Goal: Task Accomplishment & Management: Use online tool/utility

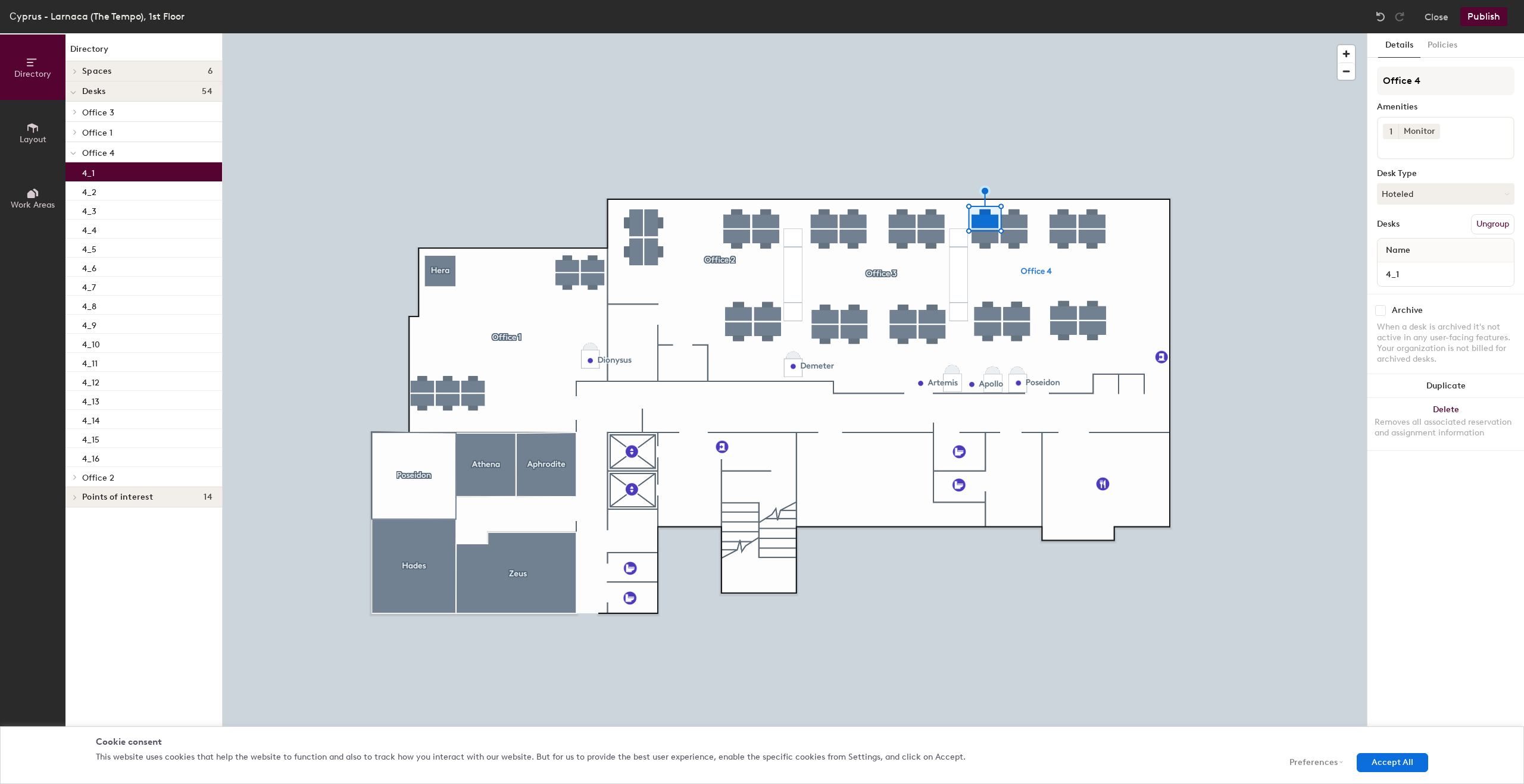
click at [1011, 34] on div at bounding box center [795, 34] width 1144 height 0
click at [1013, 34] on div at bounding box center [795, 34] width 1144 height 0
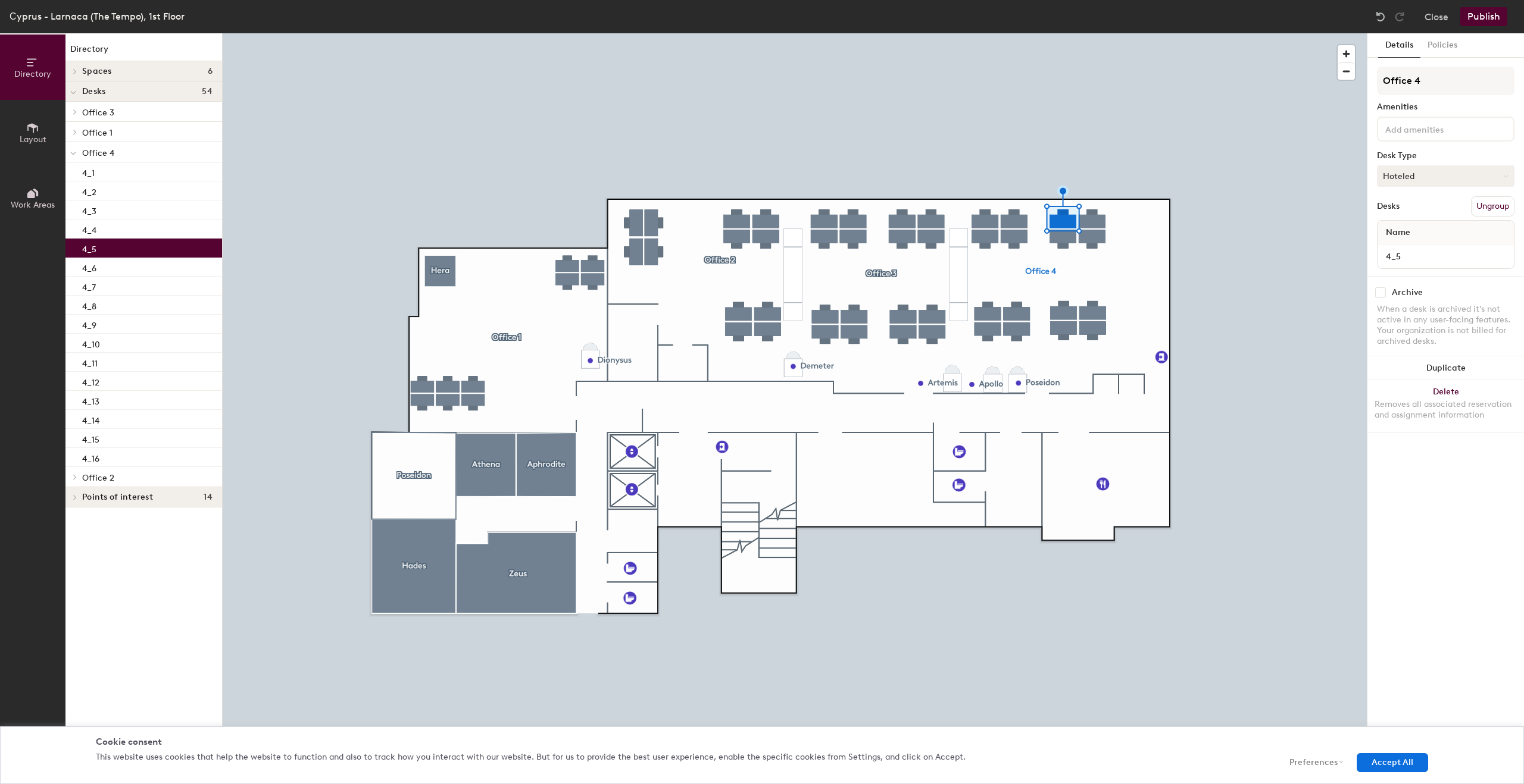
click at [1398, 168] on button "Hoteled" at bounding box center [1446, 176] width 137 height 22
click at [1267, 34] on div at bounding box center [795, 34] width 1144 height 0
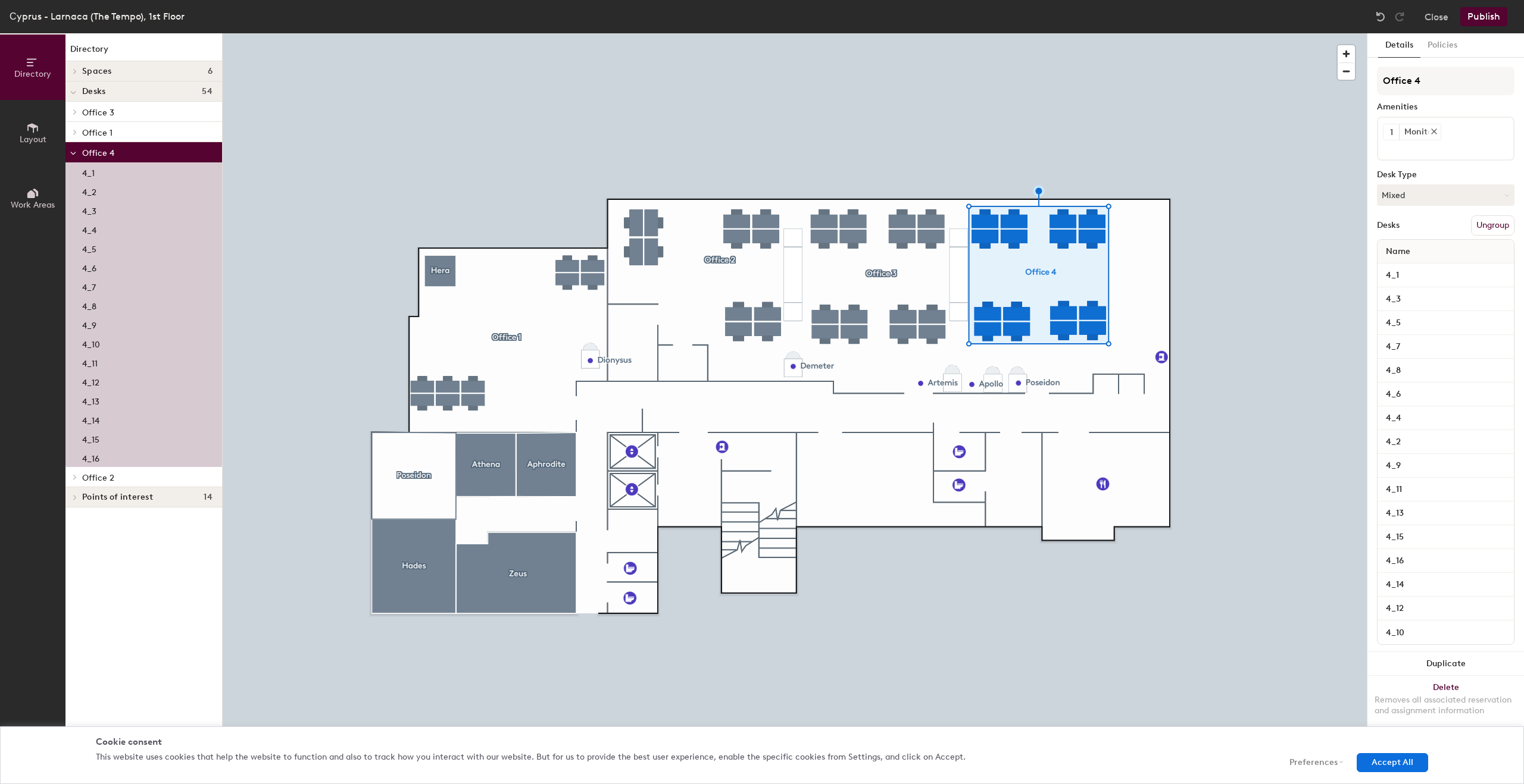
click at [1421, 134] on div "Monitor" at bounding box center [1420, 132] width 42 height 16
click at [1402, 280] on input "4_1" at bounding box center [1446, 275] width 131 height 16
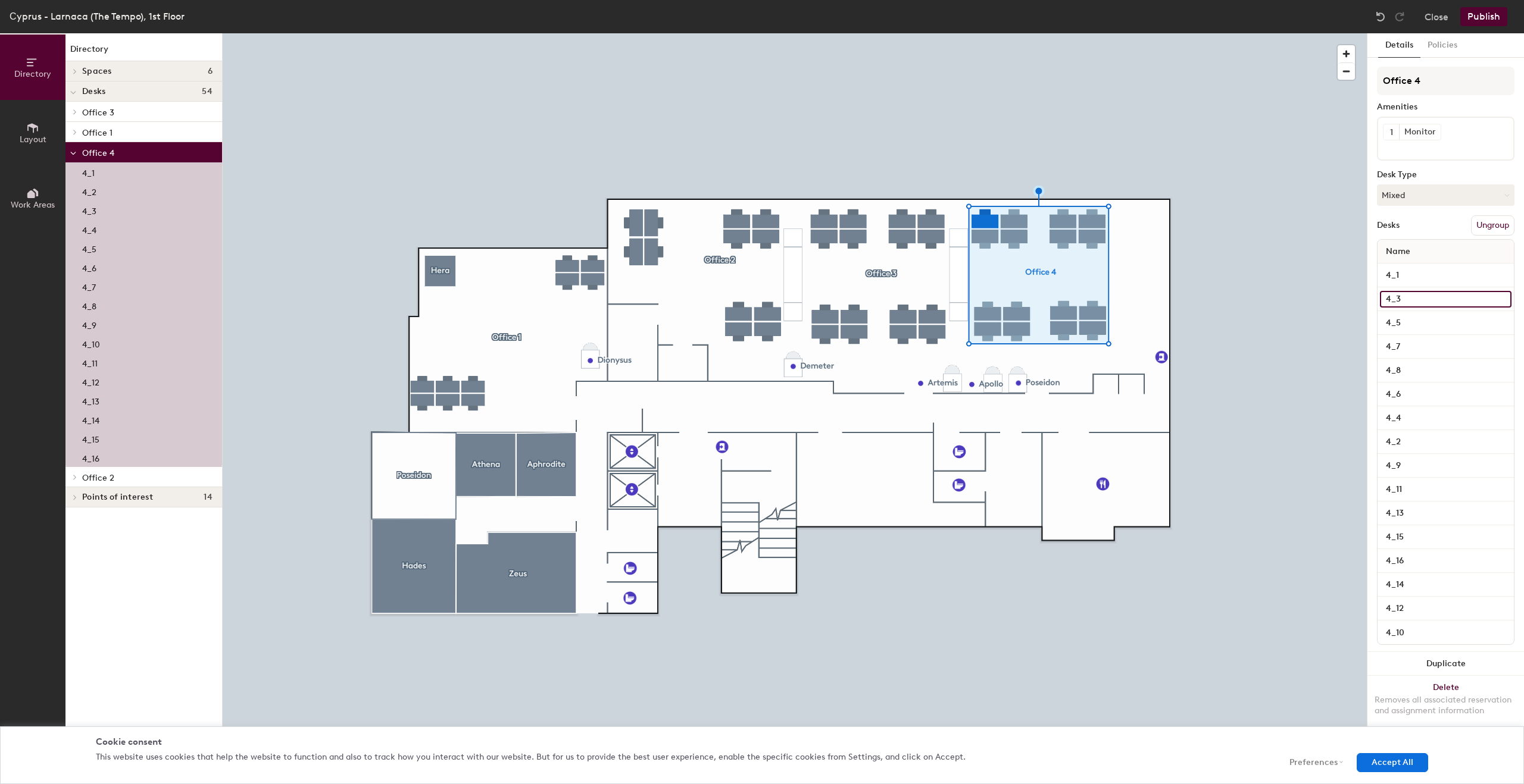
click at [1403, 295] on input "4_3" at bounding box center [1446, 299] width 131 height 16
click at [1405, 313] on div "4_5" at bounding box center [1445, 323] width 136 height 24
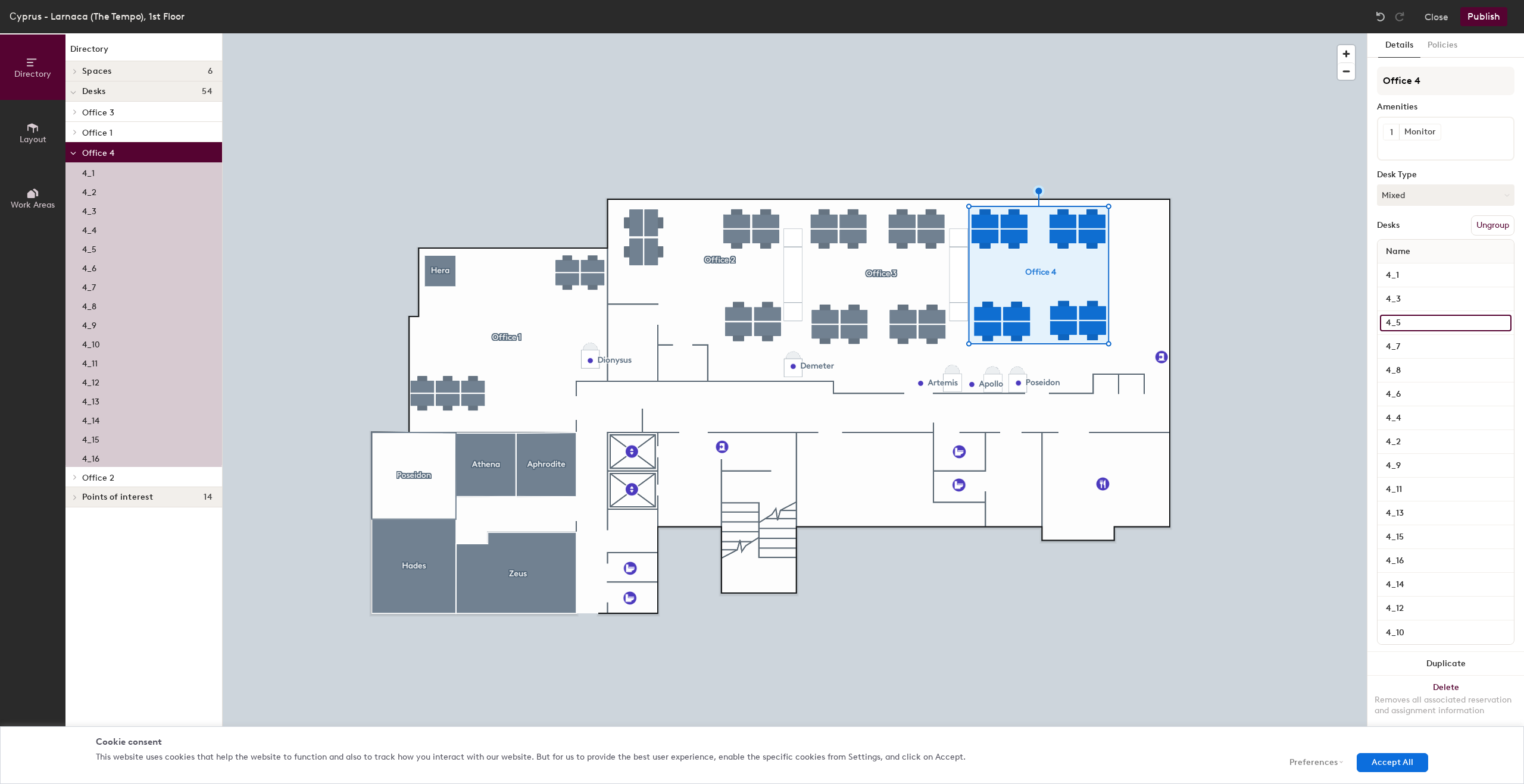
click at [1402, 320] on input "4_5" at bounding box center [1446, 323] width 131 height 16
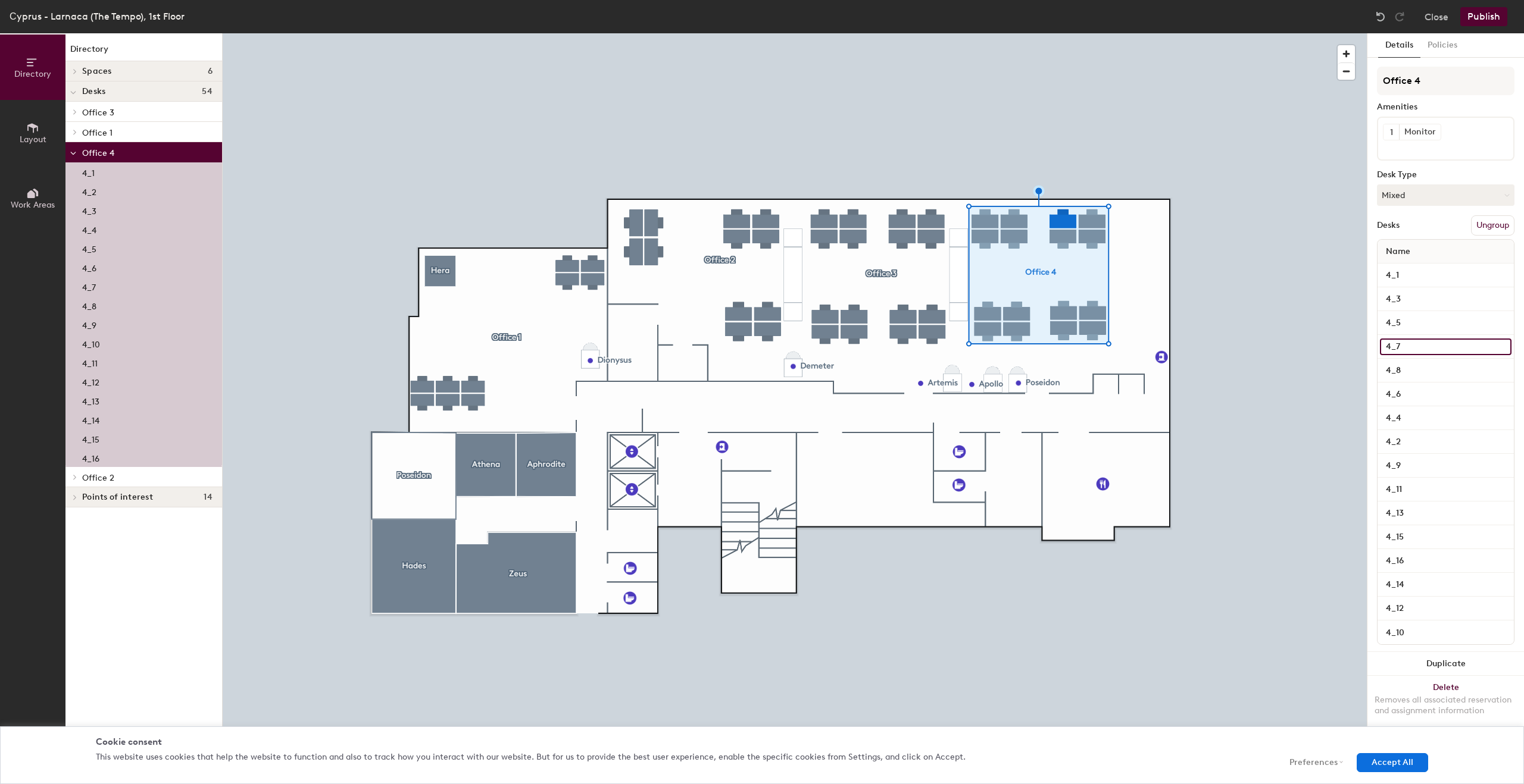
click at [1399, 343] on input "4_7" at bounding box center [1446, 347] width 131 height 16
click at [1405, 370] on input "4_8" at bounding box center [1446, 370] width 131 height 16
click at [1400, 394] on input "4_6" at bounding box center [1446, 394] width 131 height 16
click at [1404, 423] on input "4_4" at bounding box center [1446, 418] width 131 height 16
click at [1404, 445] on input "4_2" at bounding box center [1446, 442] width 131 height 16
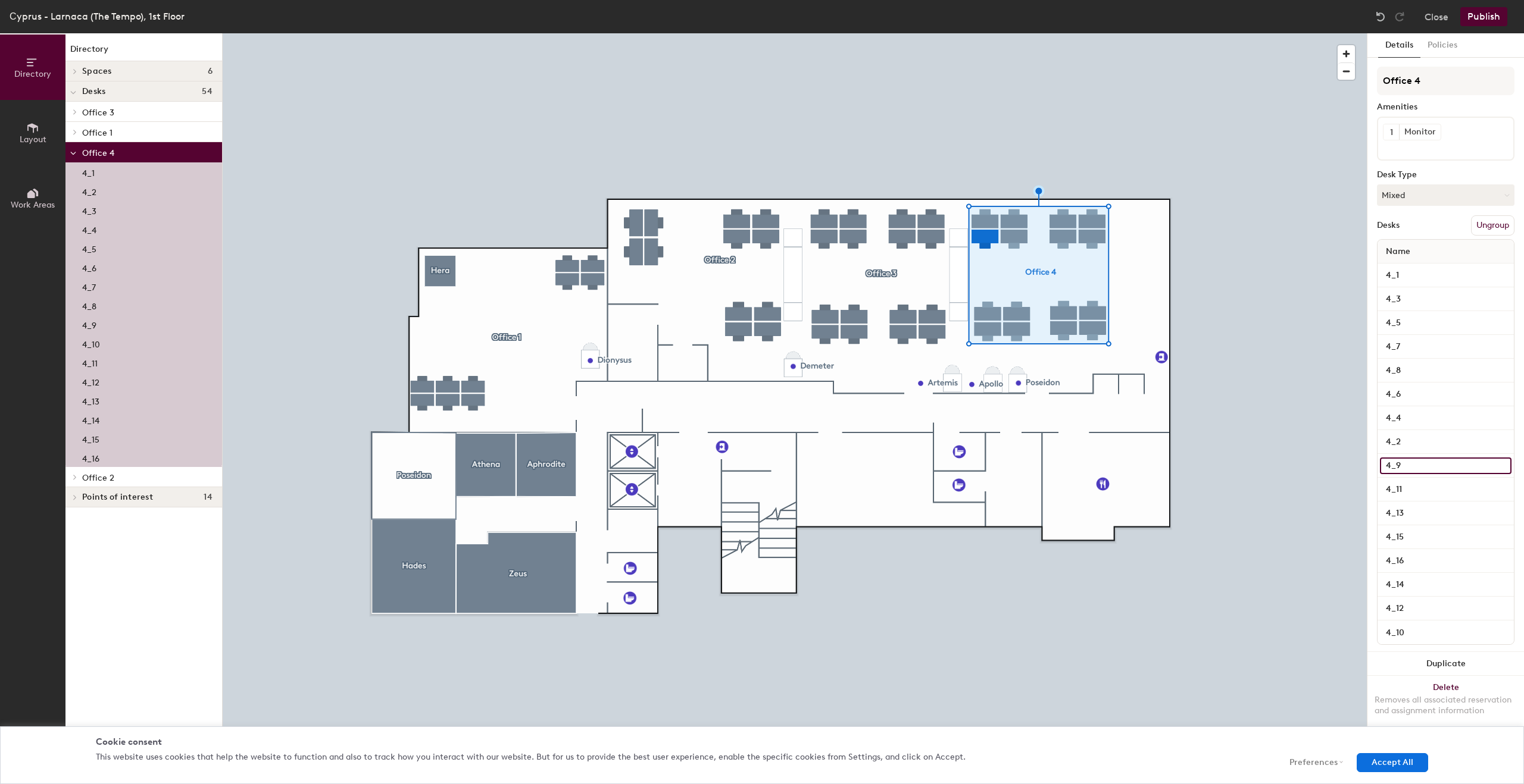
click at [1407, 458] on input "4_9" at bounding box center [1446, 466] width 131 height 16
click at [1410, 493] on input "4_11" at bounding box center [1446, 490] width 131 height 16
click at [1410, 518] on input "4_13" at bounding box center [1446, 513] width 131 height 16
click at [1411, 539] on input "4_15" at bounding box center [1446, 537] width 131 height 16
click at [1411, 562] on input "4_16" at bounding box center [1446, 561] width 131 height 16
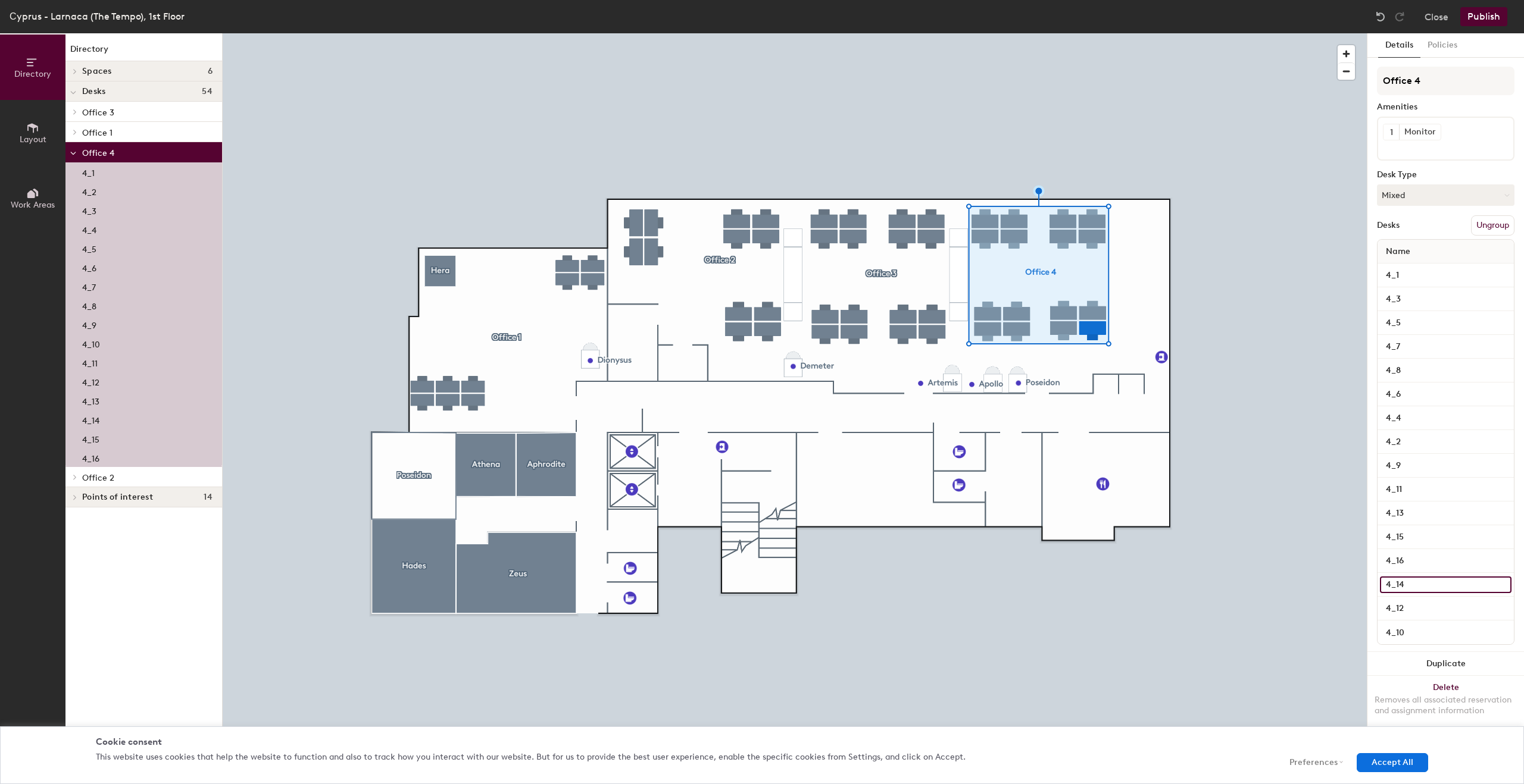
click at [1411, 591] on input "4_14" at bounding box center [1446, 585] width 131 height 16
click at [1414, 610] on input "4_12" at bounding box center [1446, 609] width 131 height 16
click at [1416, 634] on input "4_10" at bounding box center [1446, 632] width 131 height 16
click at [1405, 277] on input "4_1" at bounding box center [1446, 275] width 131 height 16
click at [1407, 298] on input "4_3" at bounding box center [1446, 299] width 131 height 16
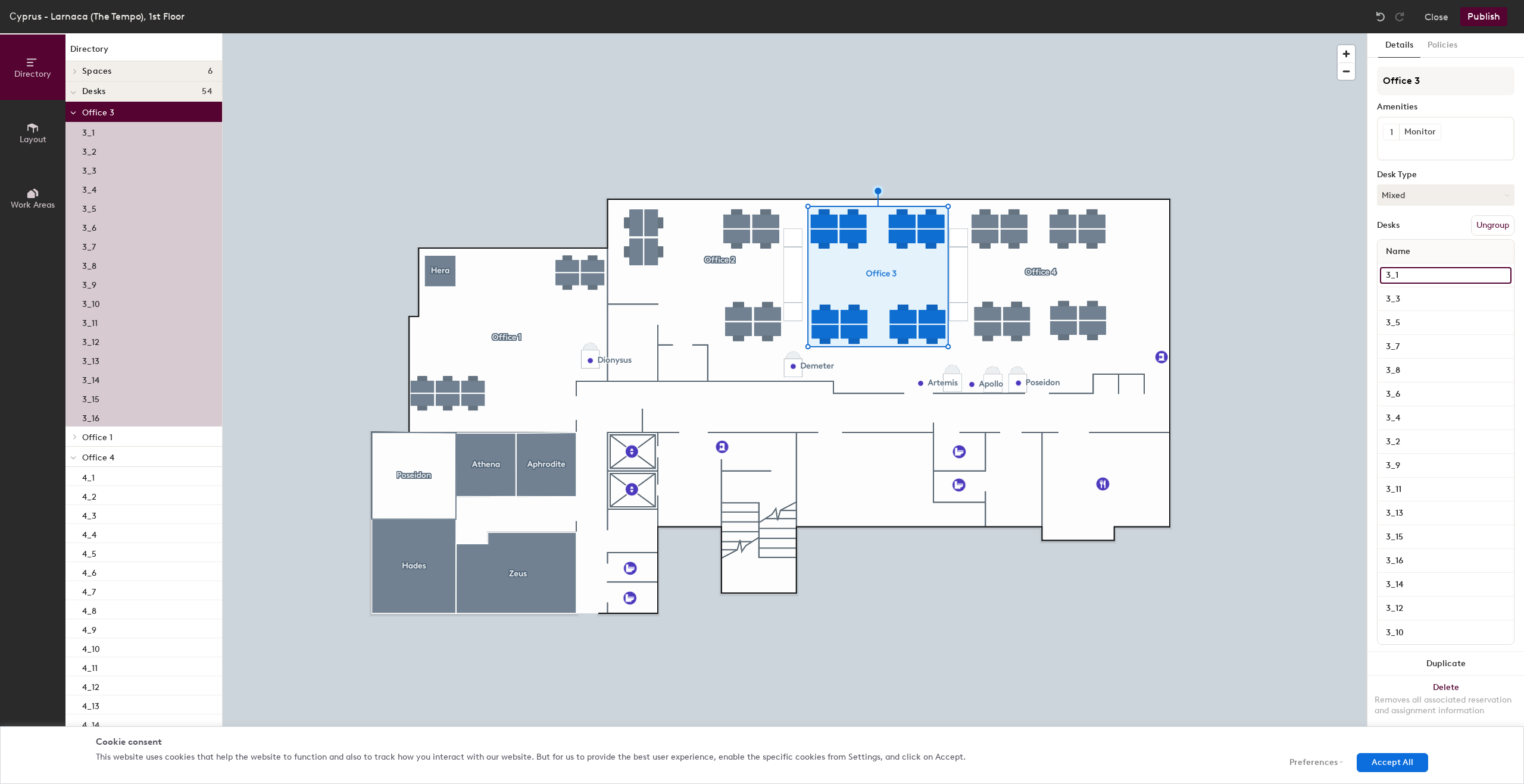
click at [1417, 276] on input "3_1" at bounding box center [1446, 275] width 131 height 16
click at [1424, 309] on div "3_3" at bounding box center [1445, 300] width 136 height 24
click at [1421, 300] on input "3_3" at bounding box center [1446, 299] width 131 height 16
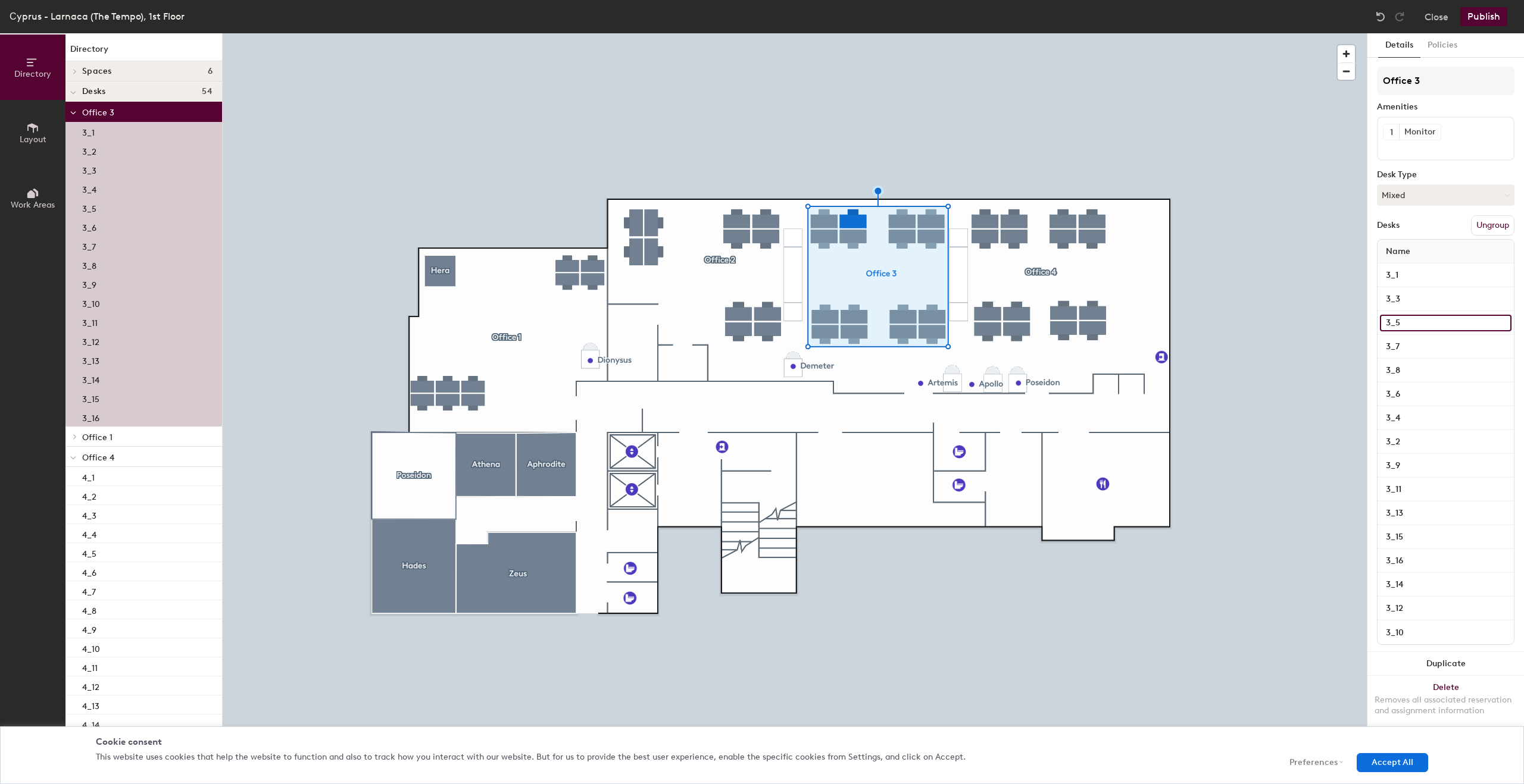
click at [1415, 318] on input "3_5" at bounding box center [1446, 323] width 131 height 16
click at [1414, 339] on input "3_7" at bounding box center [1446, 347] width 131 height 16
click at [1410, 370] on input "3_8" at bounding box center [1446, 370] width 131 height 16
click at [1411, 396] on input "3_6" at bounding box center [1446, 394] width 131 height 16
click at [1416, 418] on input "3_4" at bounding box center [1446, 418] width 131 height 16
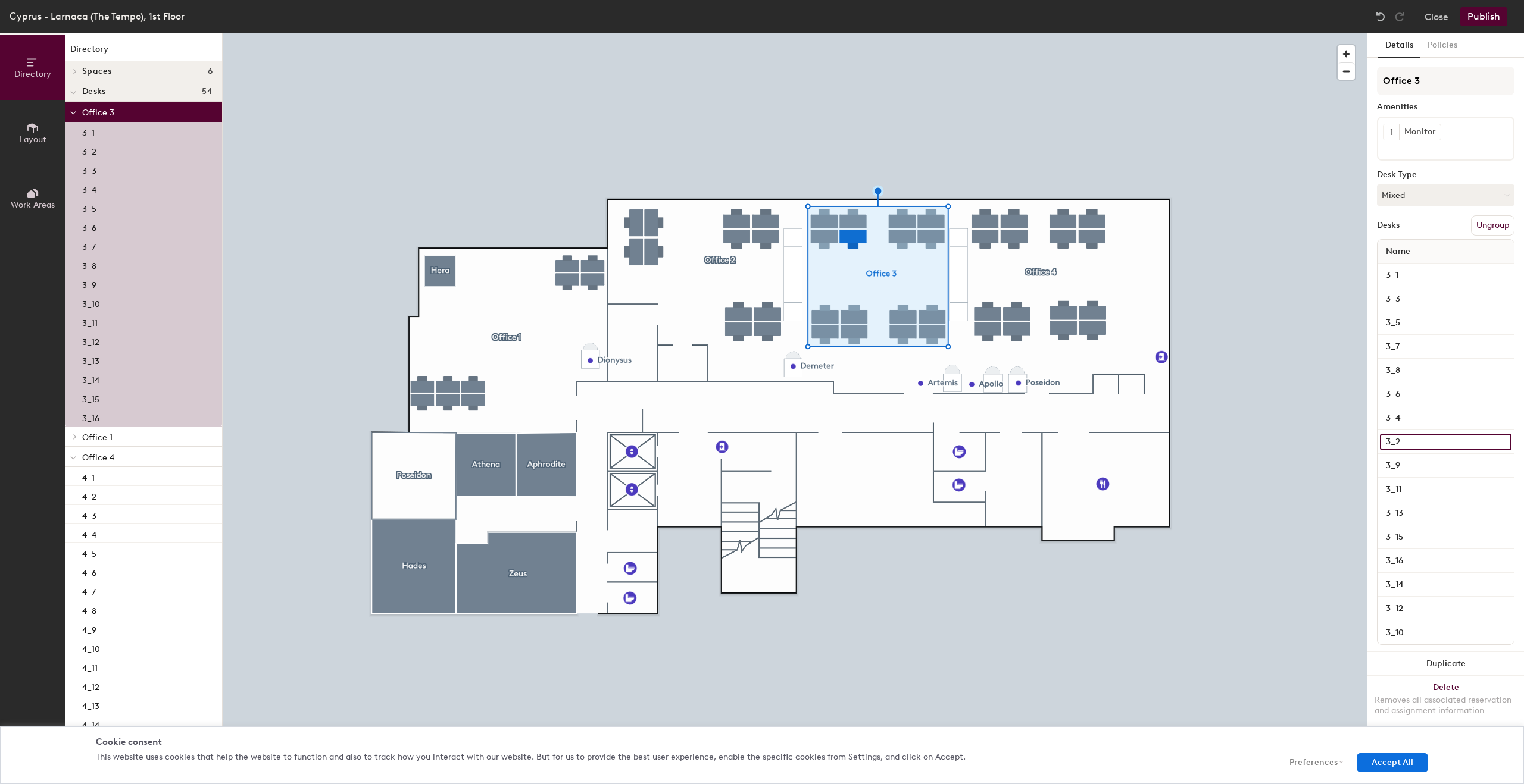
click at [1415, 436] on input "3_2" at bounding box center [1446, 442] width 131 height 16
click at [1415, 461] on input "3_9" at bounding box center [1446, 466] width 131 height 16
click at [1414, 488] on input "3_11" at bounding box center [1446, 490] width 131 height 16
click at [1413, 511] on input "3_13" at bounding box center [1446, 513] width 131 height 16
click at [1414, 534] on input "3_15" at bounding box center [1446, 537] width 131 height 16
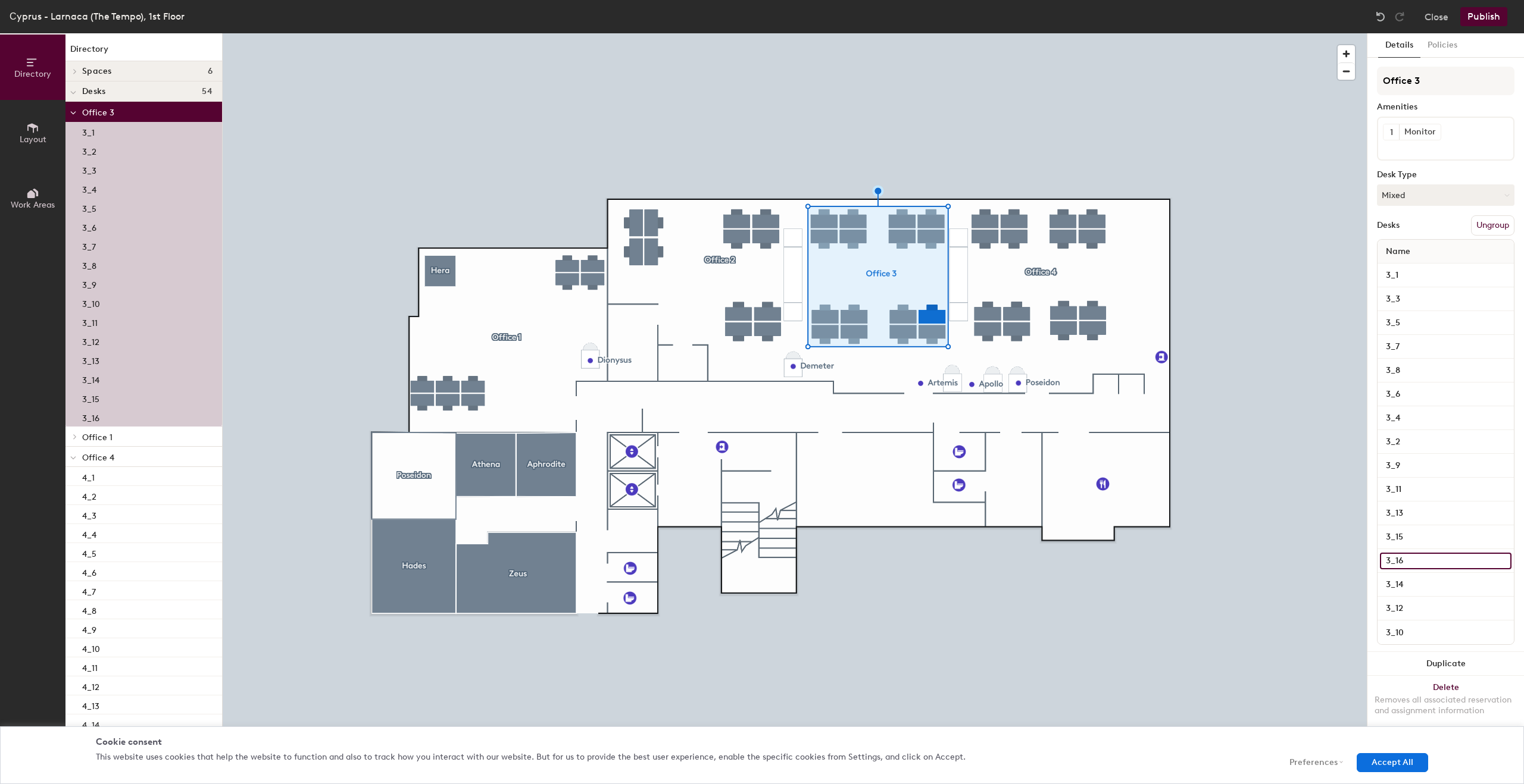
click at [1418, 557] on input "3_16" at bounding box center [1446, 561] width 131 height 16
click at [1420, 584] on input "3_14" at bounding box center [1446, 585] width 131 height 16
click at [1421, 604] on input "3_12" at bounding box center [1446, 609] width 131 height 16
click at [1420, 645] on div "Office 3 Amenities 1 Monitor Desk Type Mixed Desks Ungroup Name 3_1 3_3 3_5 3_7…" at bounding box center [1446, 359] width 137 height 586
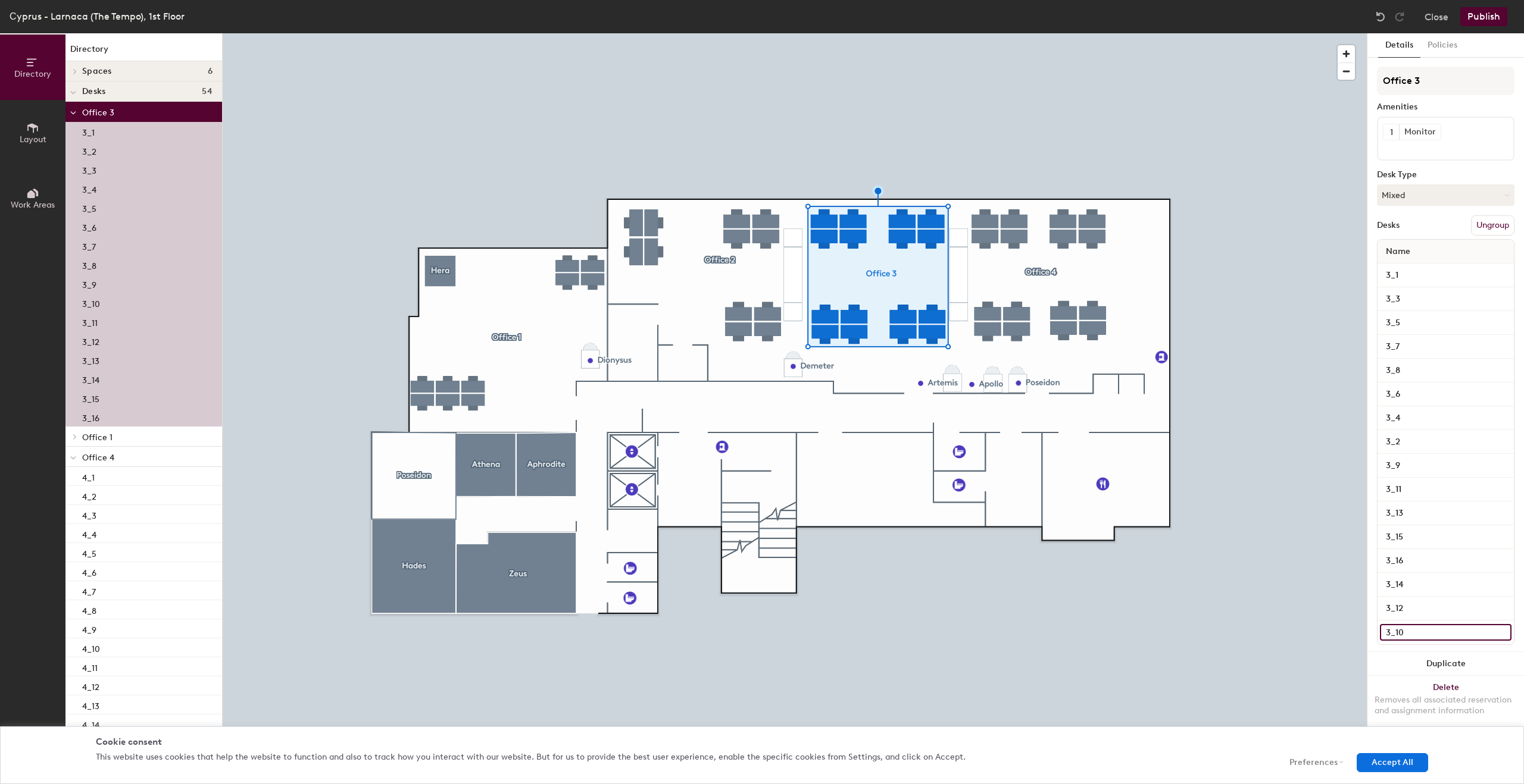
click at [1423, 631] on input "3_10" at bounding box center [1446, 632] width 131 height 16
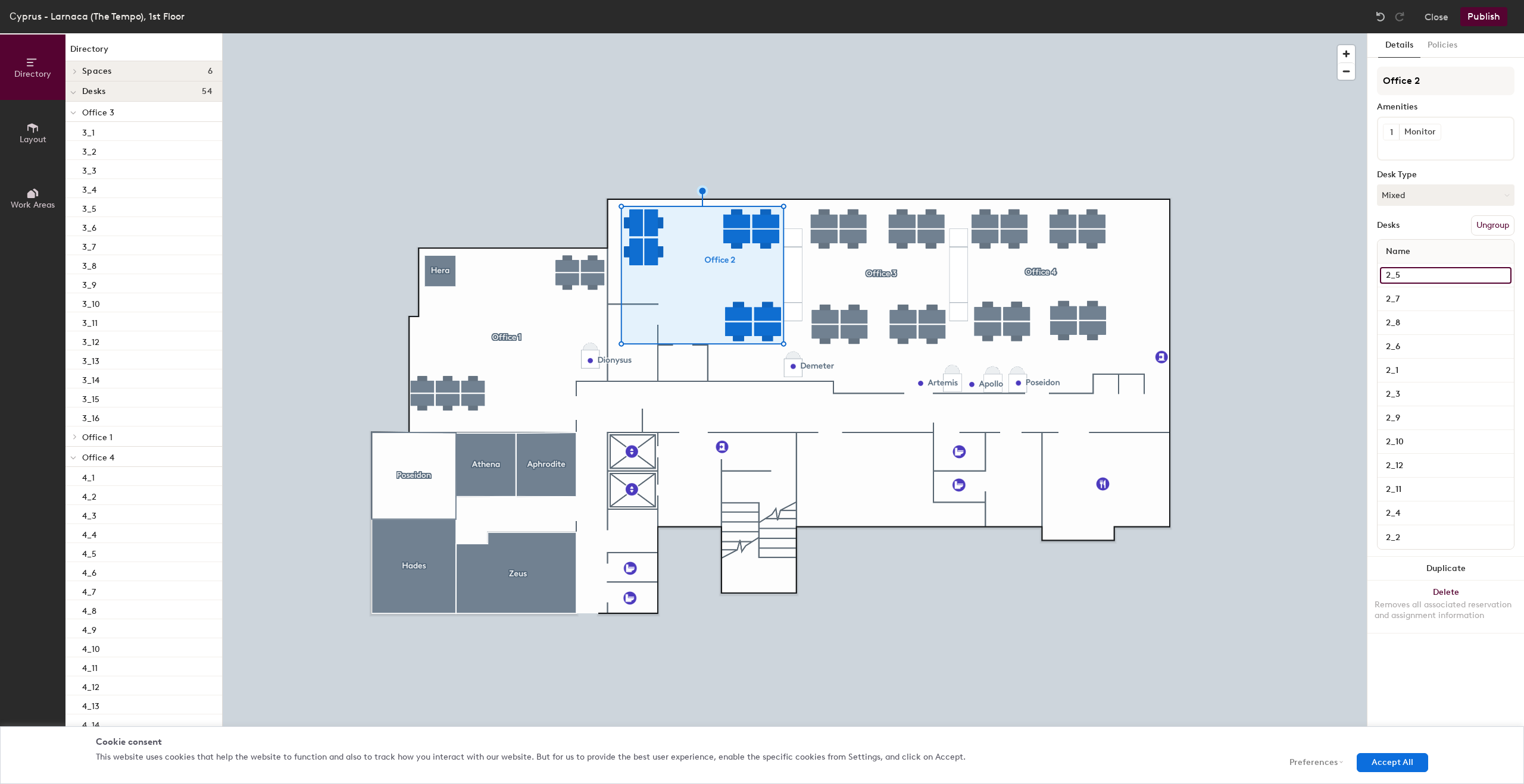
click at [1410, 275] on input "2_5" at bounding box center [1446, 275] width 131 height 16
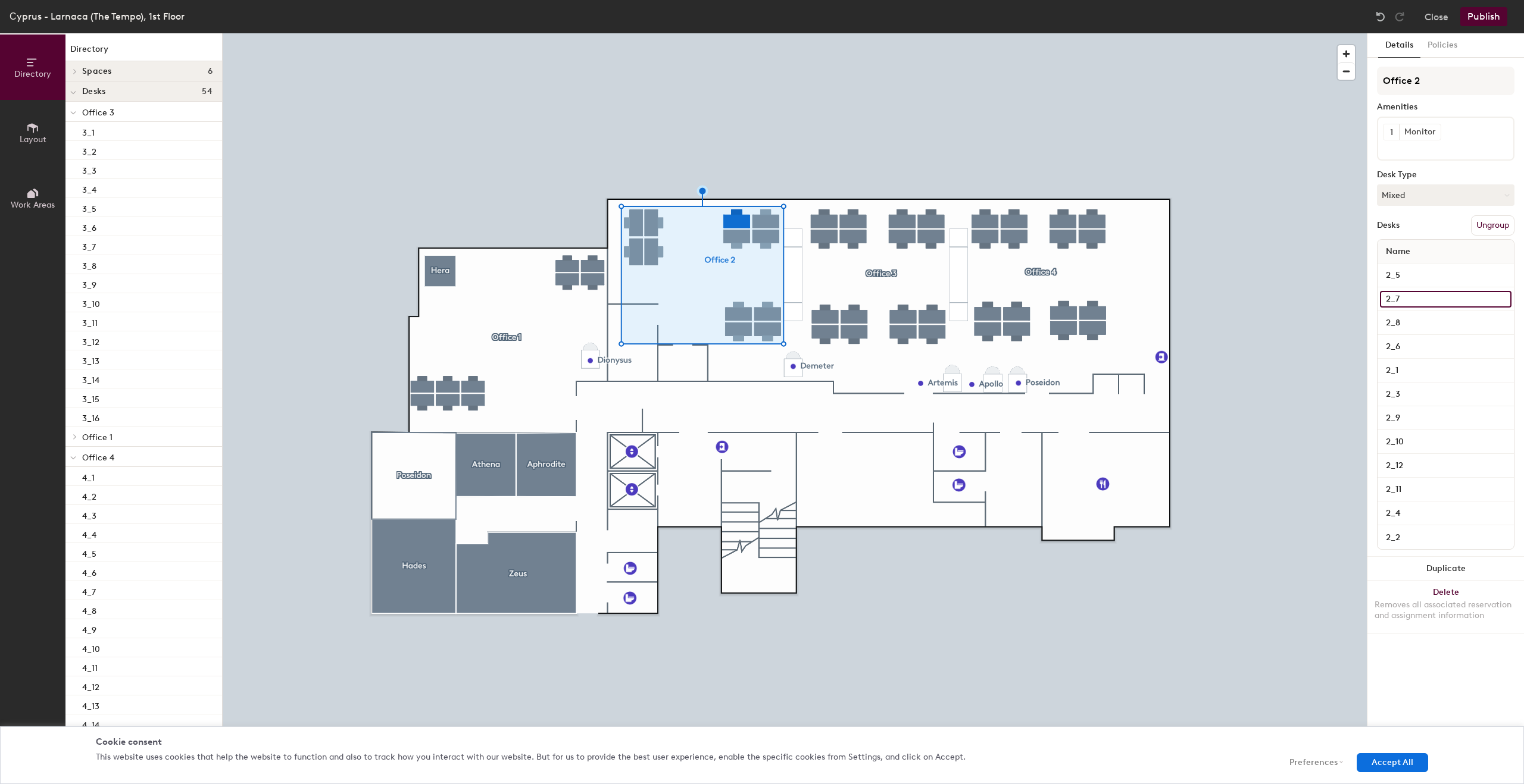
click at [1416, 303] on input "2_7" at bounding box center [1446, 299] width 131 height 16
click at [1411, 320] on input "2_8" at bounding box center [1446, 323] width 131 height 16
click at [1412, 350] on input "2_6" at bounding box center [1446, 347] width 131 height 16
click at [1411, 367] on input "2_1" at bounding box center [1446, 370] width 131 height 16
click at [1412, 386] on input "2_3" at bounding box center [1446, 394] width 131 height 16
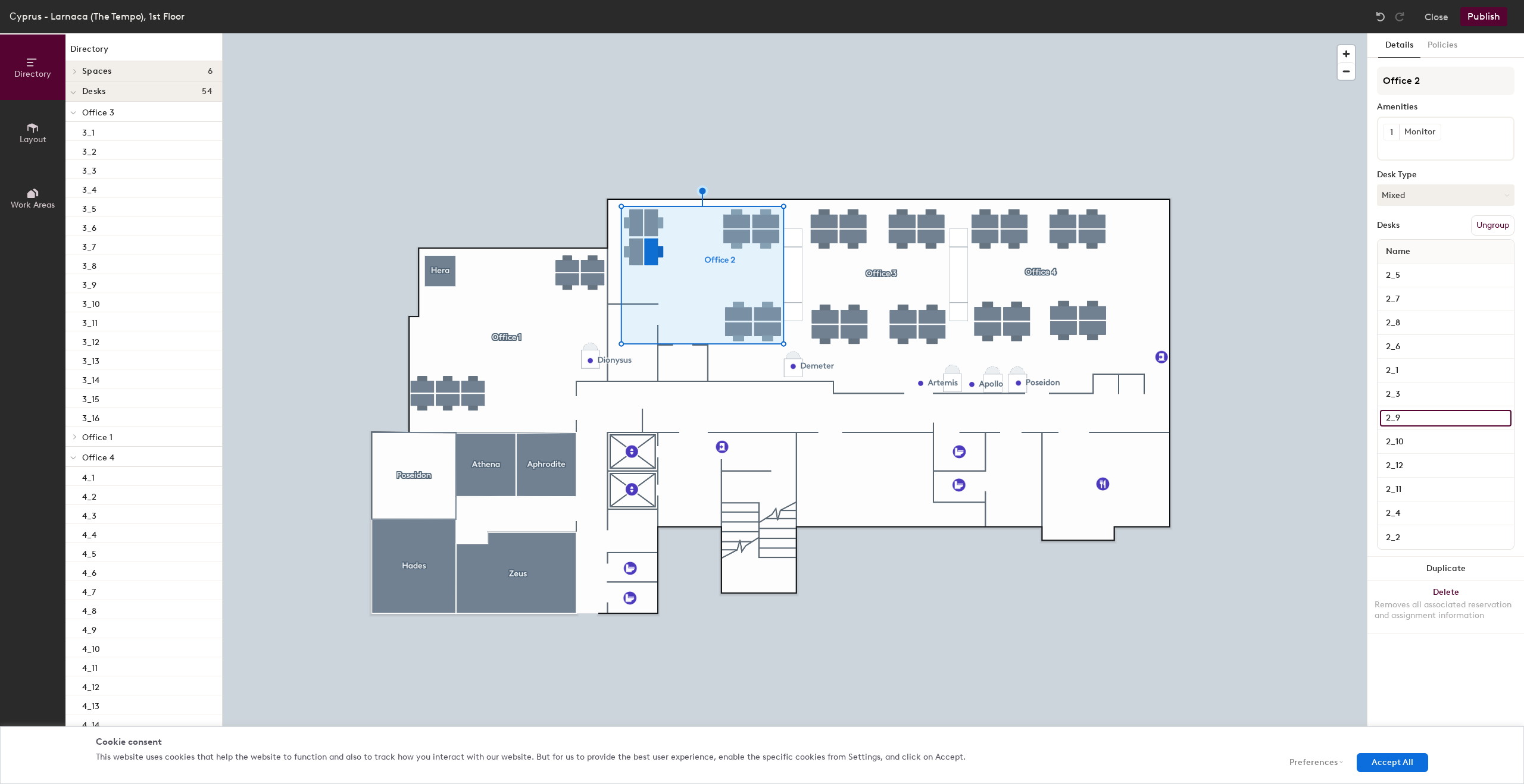
click at [1413, 411] on input "2_9" at bounding box center [1446, 418] width 131 height 16
click at [1417, 443] on input "2_10" at bounding box center [1446, 442] width 131 height 16
click at [1418, 459] on input "2_12" at bounding box center [1446, 466] width 131 height 16
click at [1427, 493] on input "2_11" at bounding box center [1446, 490] width 131 height 16
click at [1411, 514] on input "2_4" at bounding box center [1446, 513] width 131 height 16
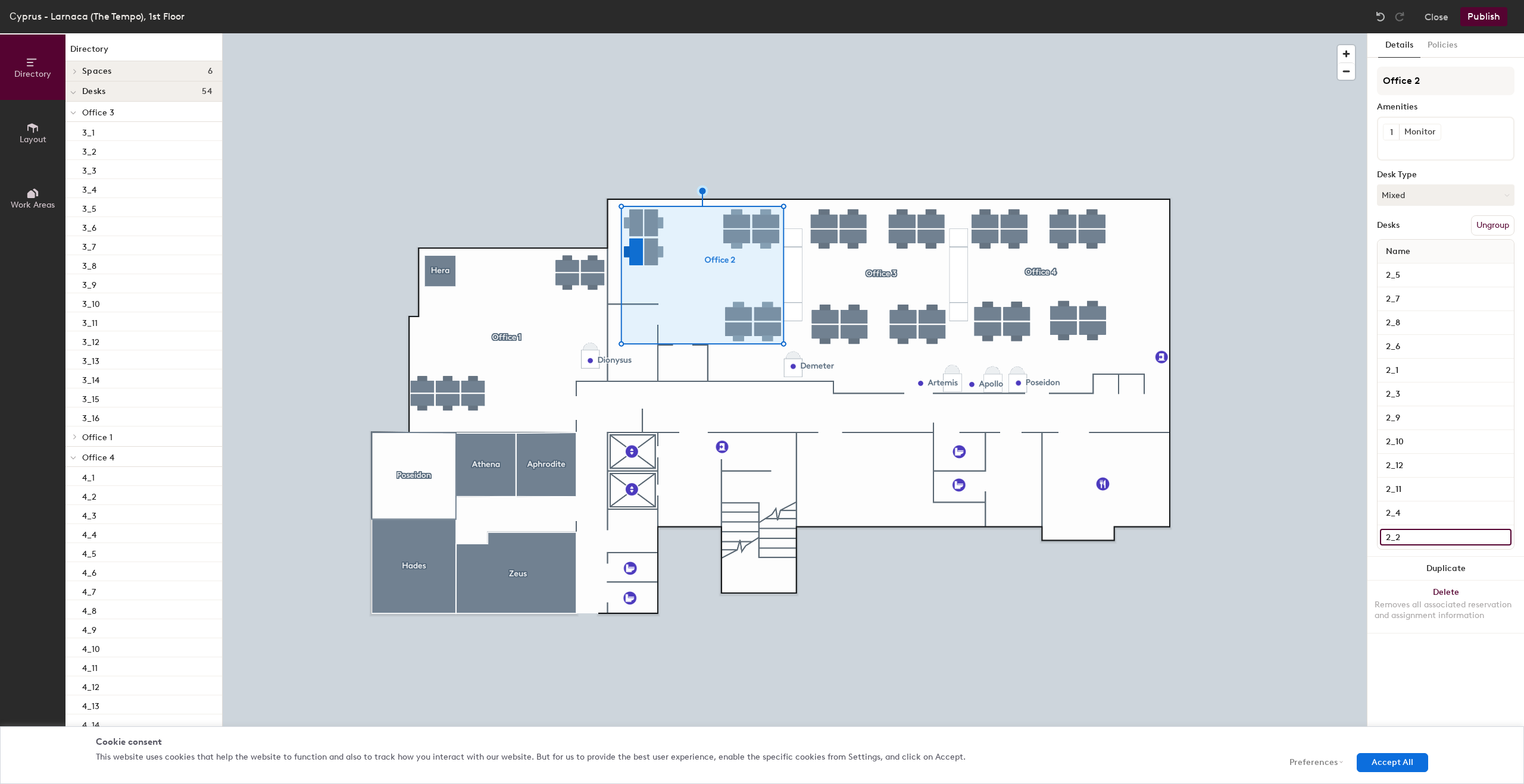
click at [1422, 542] on input "2_2" at bounding box center [1446, 537] width 131 height 16
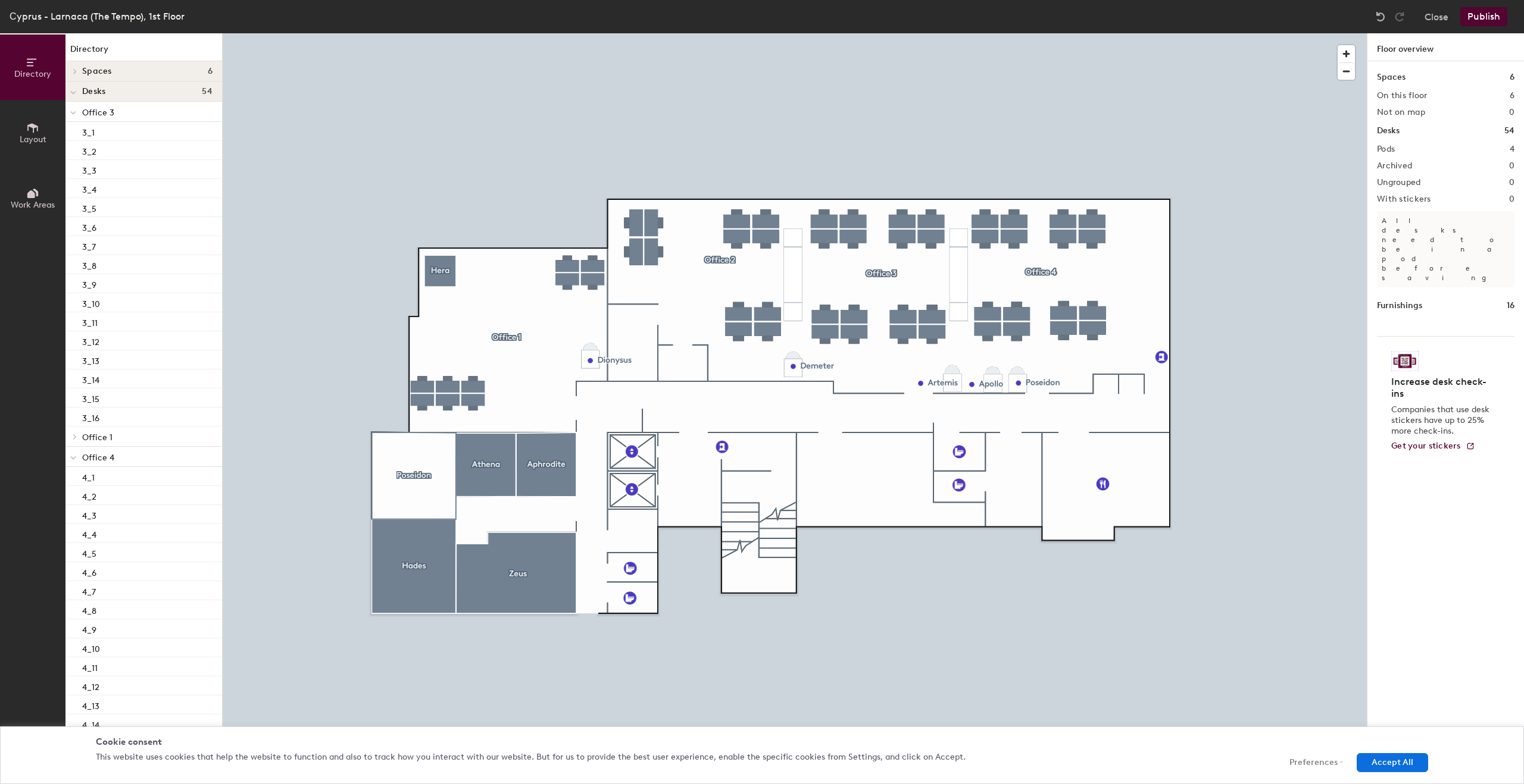
click at [436, 34] on div at bounding box center [795, 34] width 1144 height 0
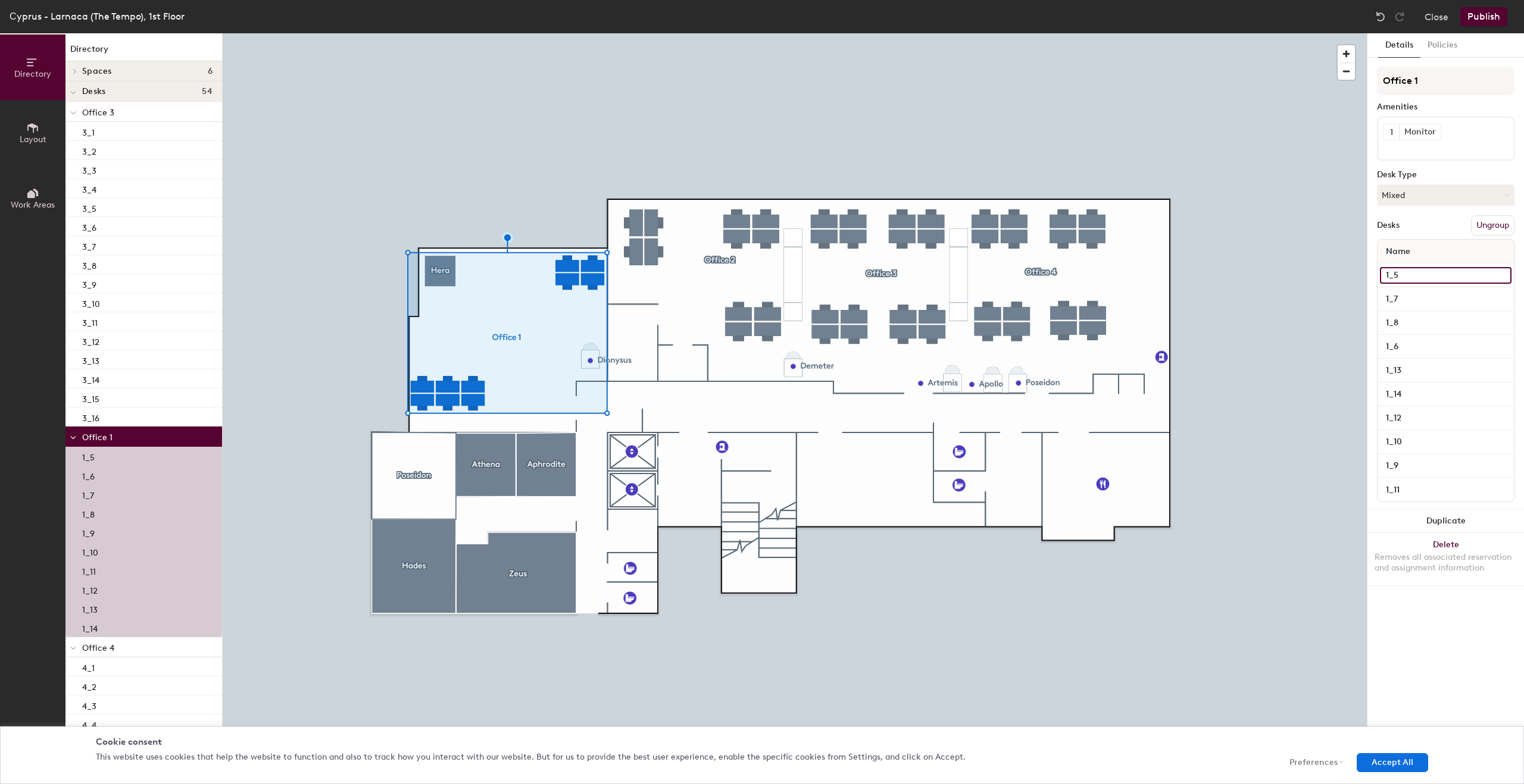
click at [1429, 278] on input "1_5" at bounding box center [1446, 275] width 131 height 16
click at [1421, 297] on input "1_7" at bounding box center [1446, 299] width 131 height 16
click at [1423, 320] on input "1_8" at bounding box center [1446, 323] width 131 height 16
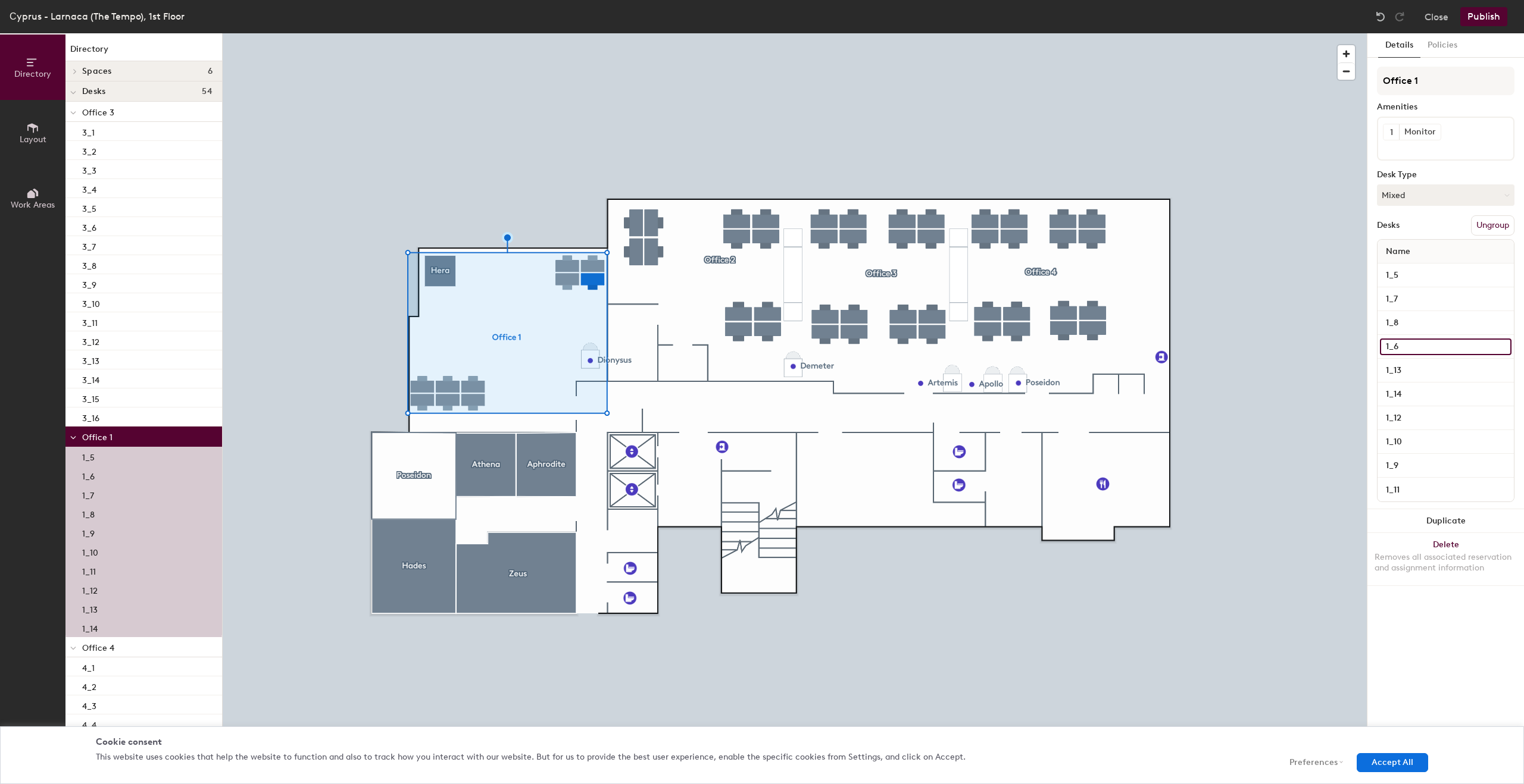
click at [1414, 346] on input "1_6" at bounding box center [1446, 347] width 131 height 16
click at [1423, 367] on input "1_13" at bounding box center [1446, 370] width 131 height 16
click at [1426, 395] on input "1_14" at bounding box center [1446, 394] width 131 height 16
click at [1426, 412] on input "1_12" at bounding box center [1446, 418] width 131 height 16
click at [1425, 439] on input "1_10" at bounding box center [1446, 442] width 131 height 16
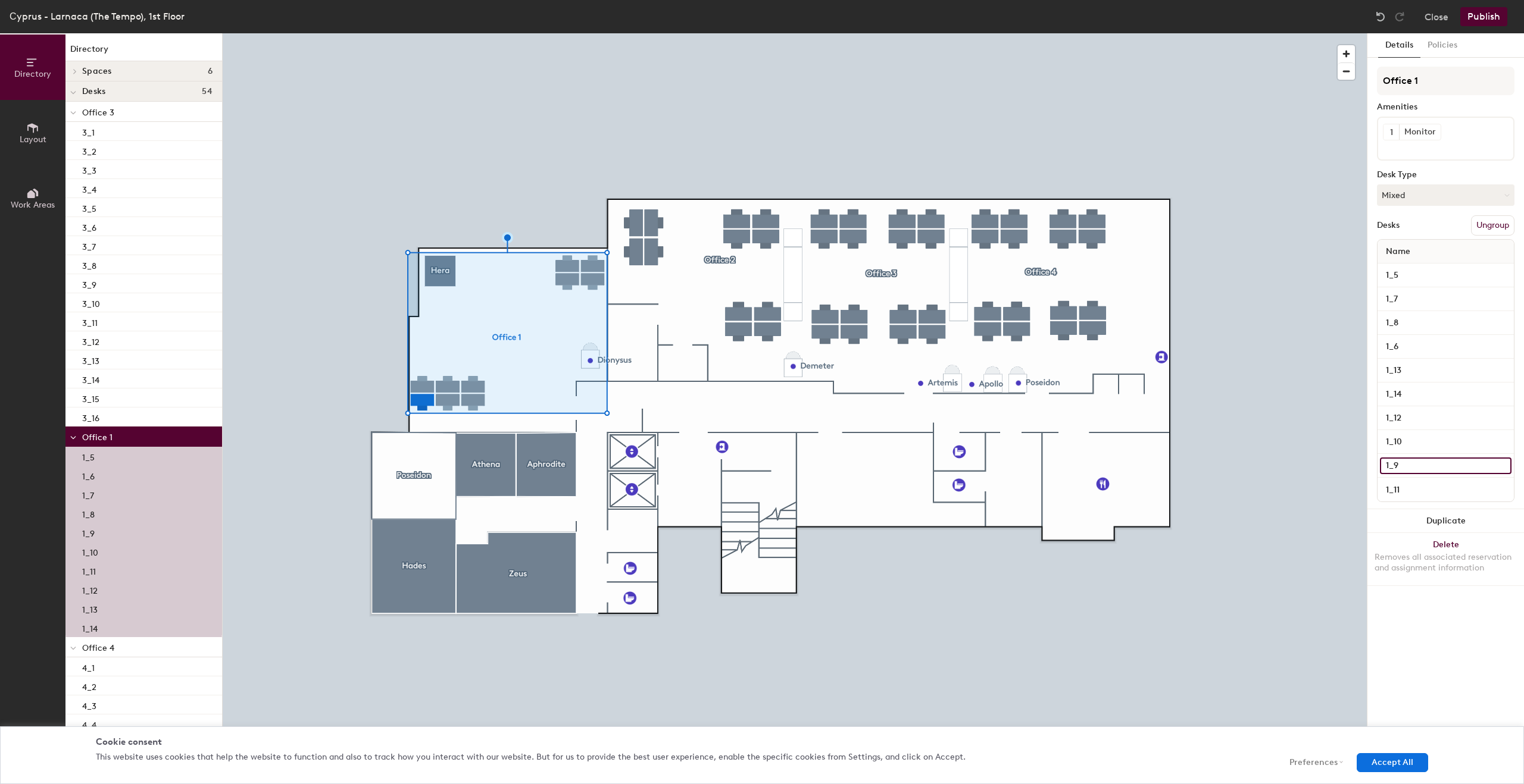
click at [1421, 467] on input "1_9" at bounding box center [1446, 466] width 131 height 16
click at [1422, 496] on input "1_11" at bounding box center [1446, 490] width 131 height 16
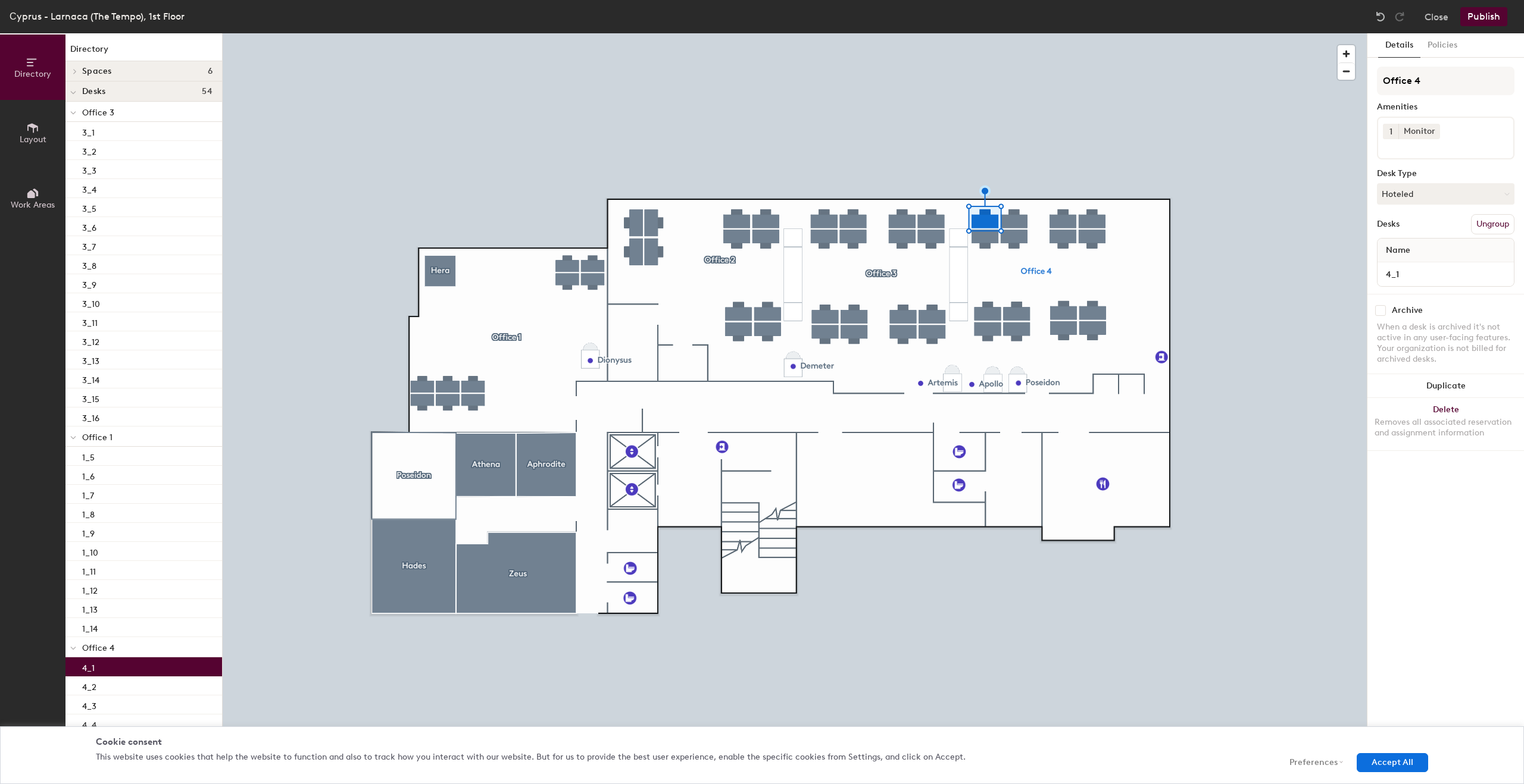
click at [1005, 34] on div at bounding box center [795, 34] width 1144 height 0
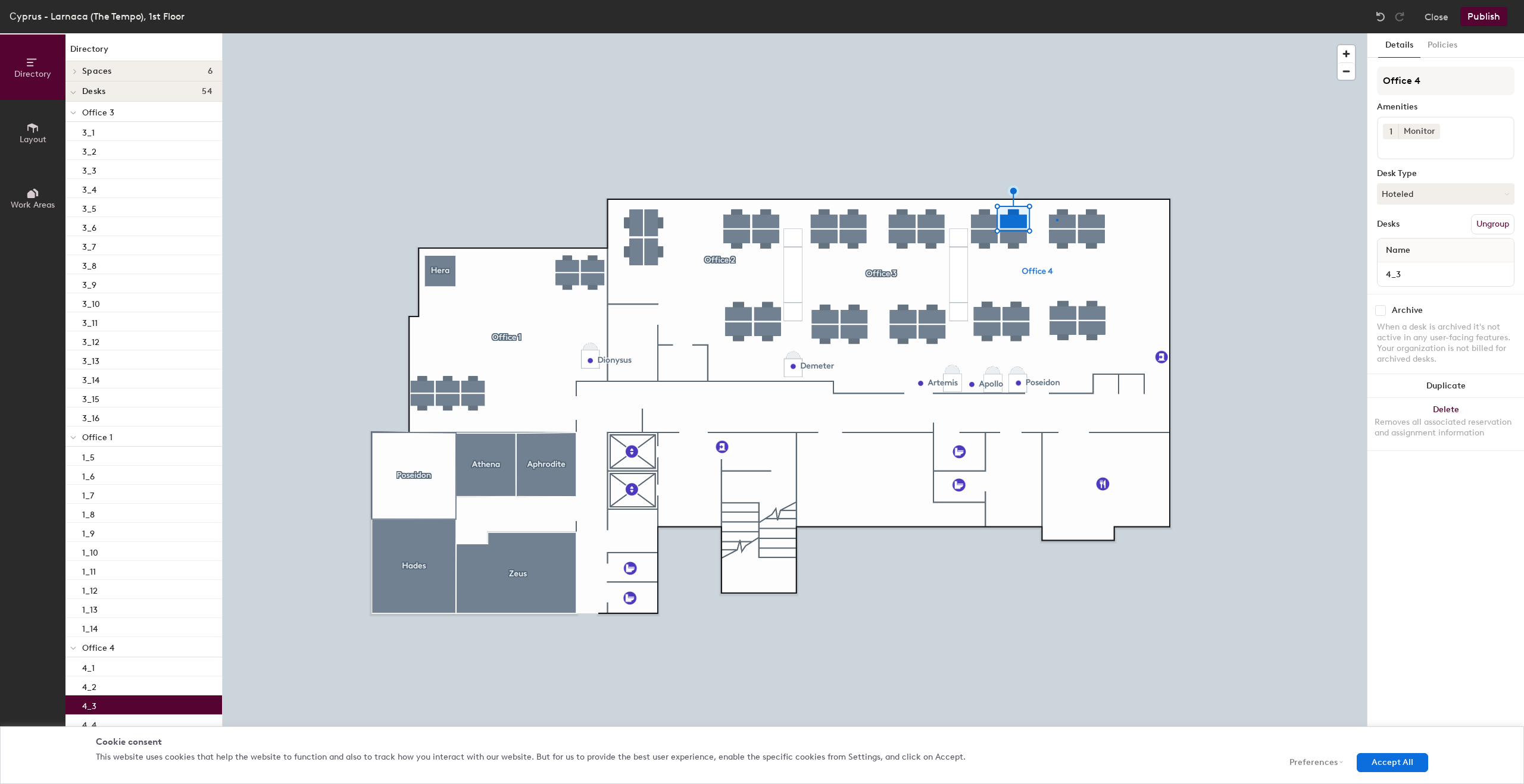
click at [1056, 34] on div at bounding box center [795, 34] width 1144 height 0
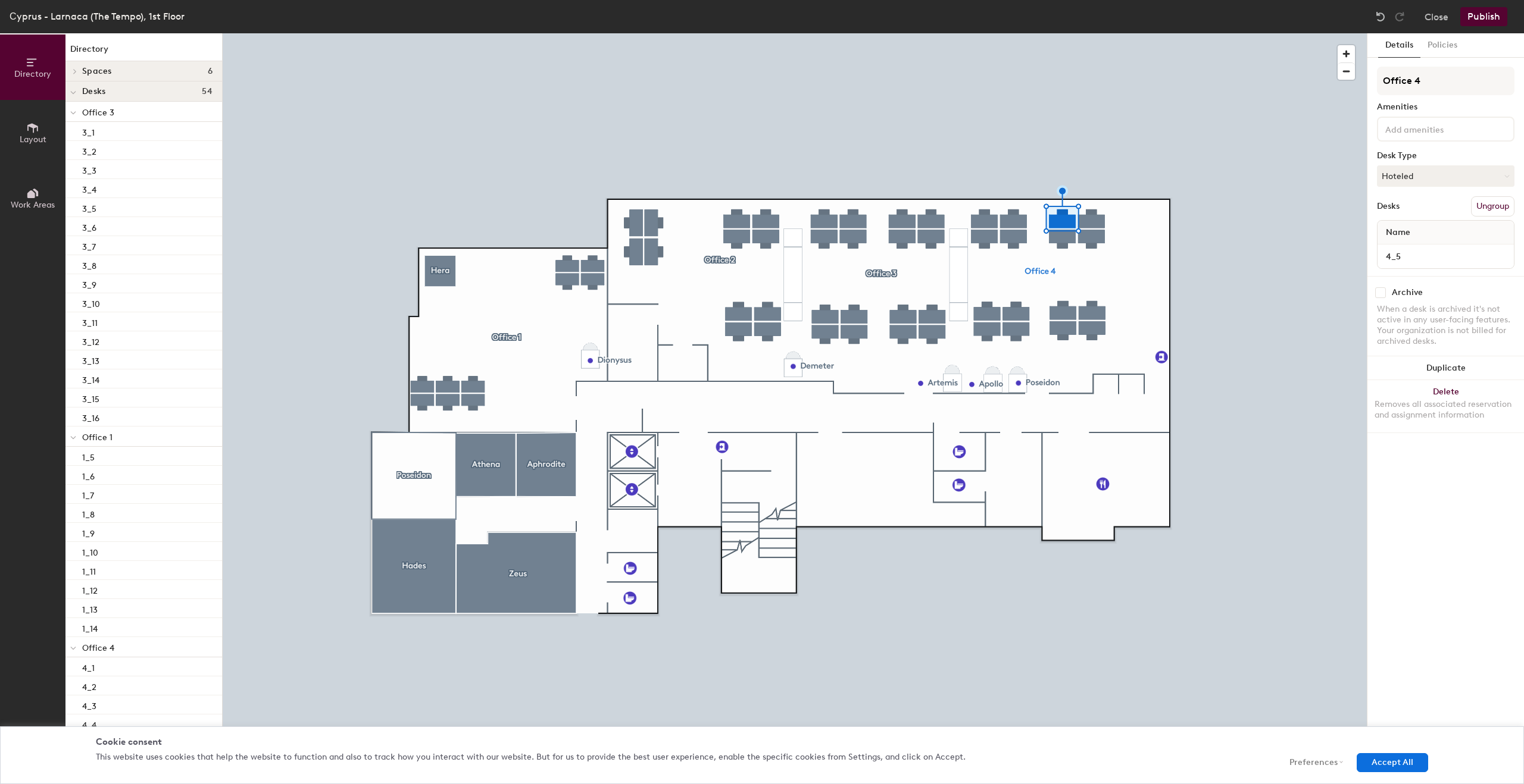
click at [1422, 127] on input at bounding box center [1437, 128] width 107 height 14
click at [1408, 226] on div "Monitor" at bounding box center [1446, 229] width 134 height 18
click at [1438, 560] on div "Details Policies Office 4 Amenities 1 Monitor Adjustable Height Ethernet port K…" at bounding box center [1446, 409] width 157 height 751
click at [1408, 125] on input at bounding box center [1437, 128] width 107 height 14
click at [1408, 227] on div "Monitor" at bounding box center [1446, 229] width 134 height 18
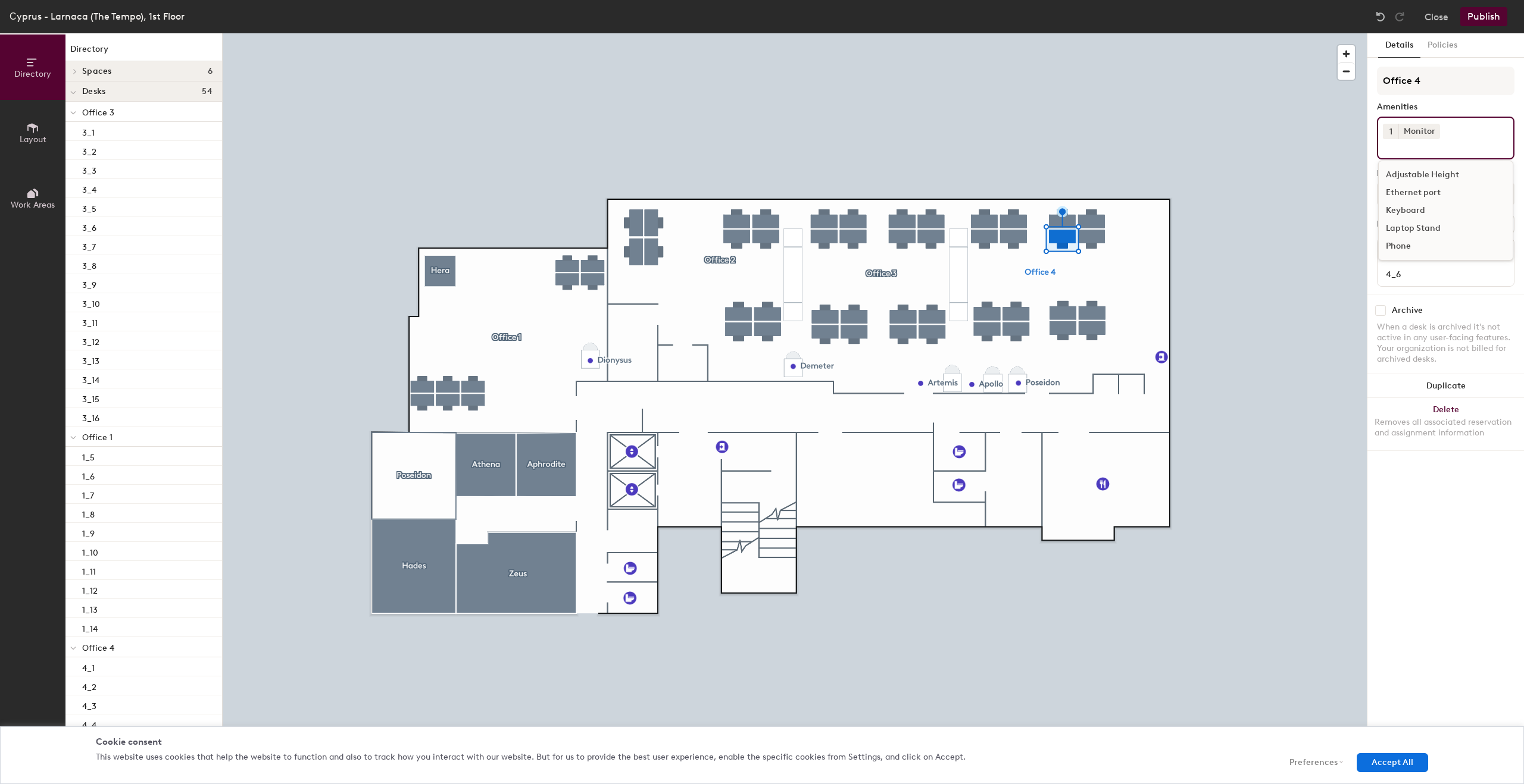
click at [1273, 34] on div at bounding box center [795, 34] width 1144 height 0
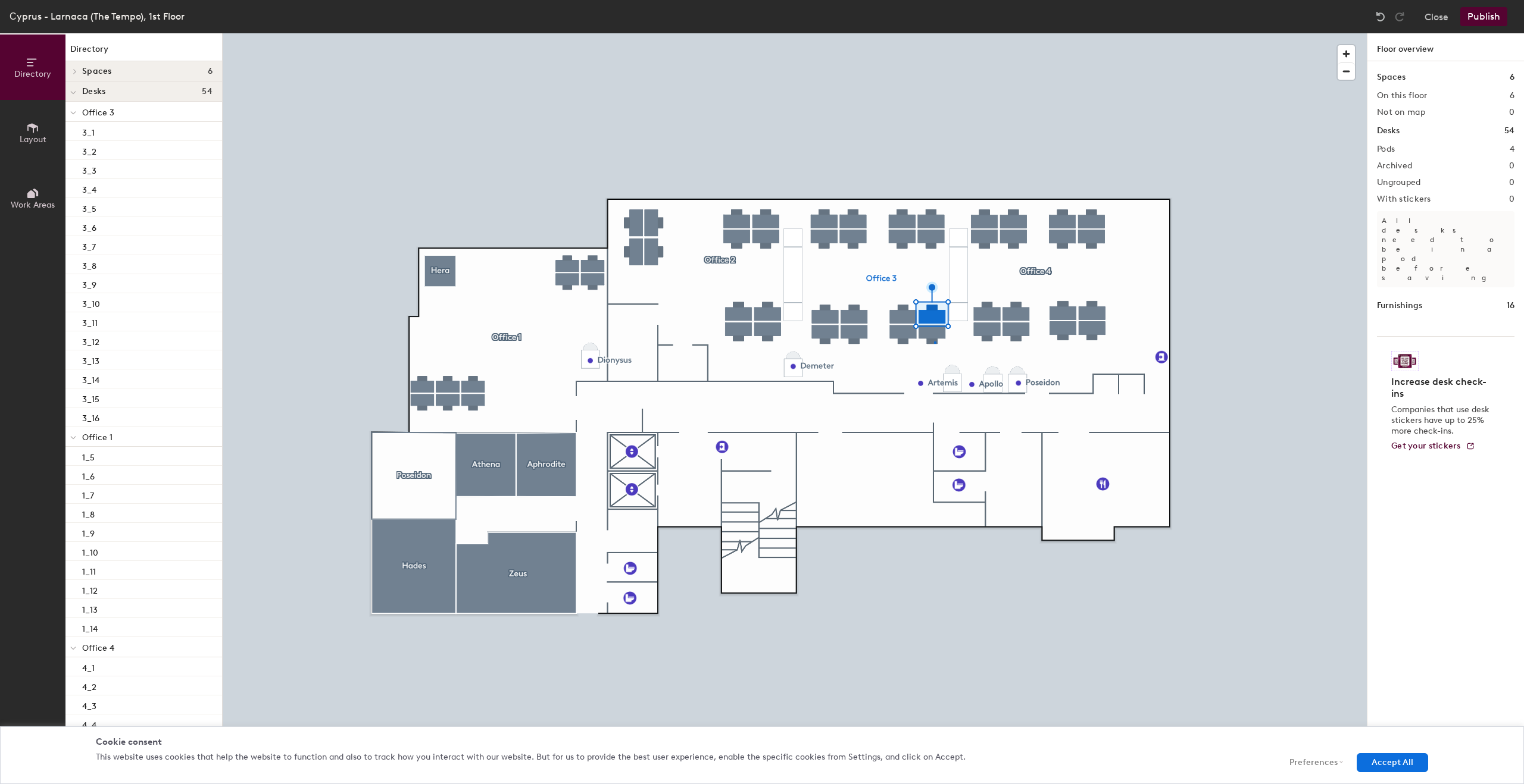
click at [934, 34] on div at bounding box center [795, 34] width 1144 height 0
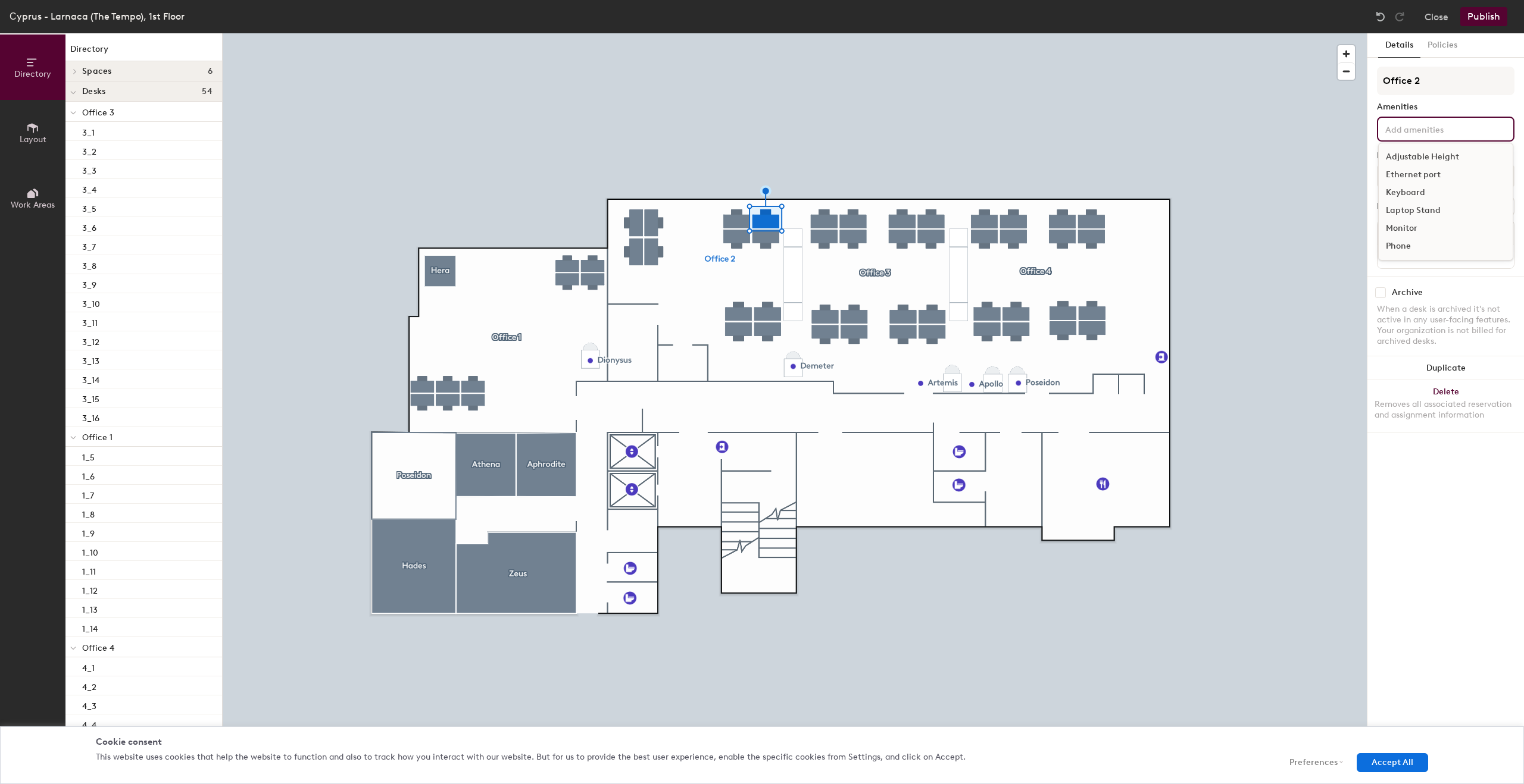
click at [1411, 133] on input at bounding box center [1437, 128] width 107 height 14
click at [1392, 226] on div "Monitor" at bounding box center [1446, 229] width 134 height 18
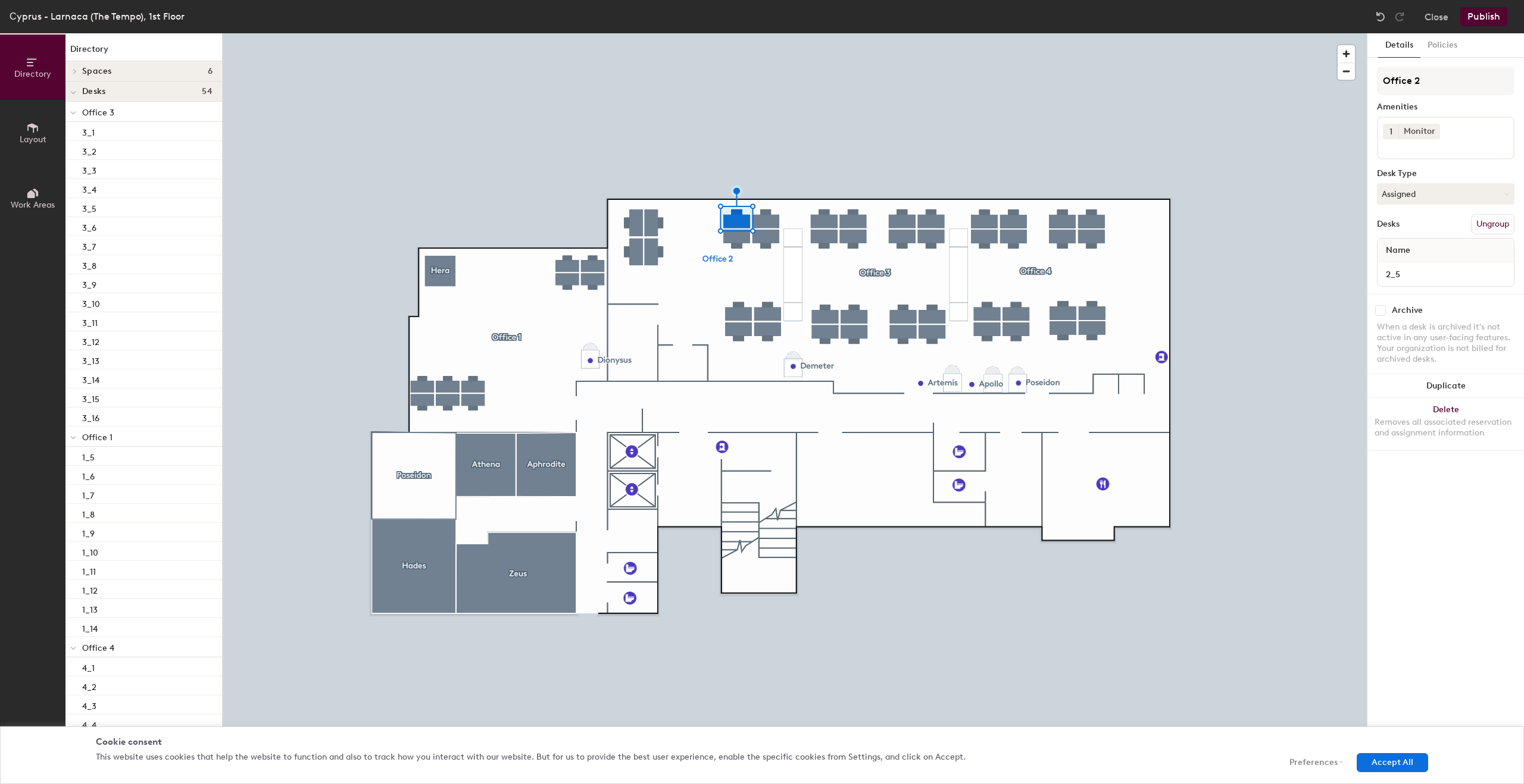
click at [646, 34] on div at bounding box center [795, 34] width 1144 height 0
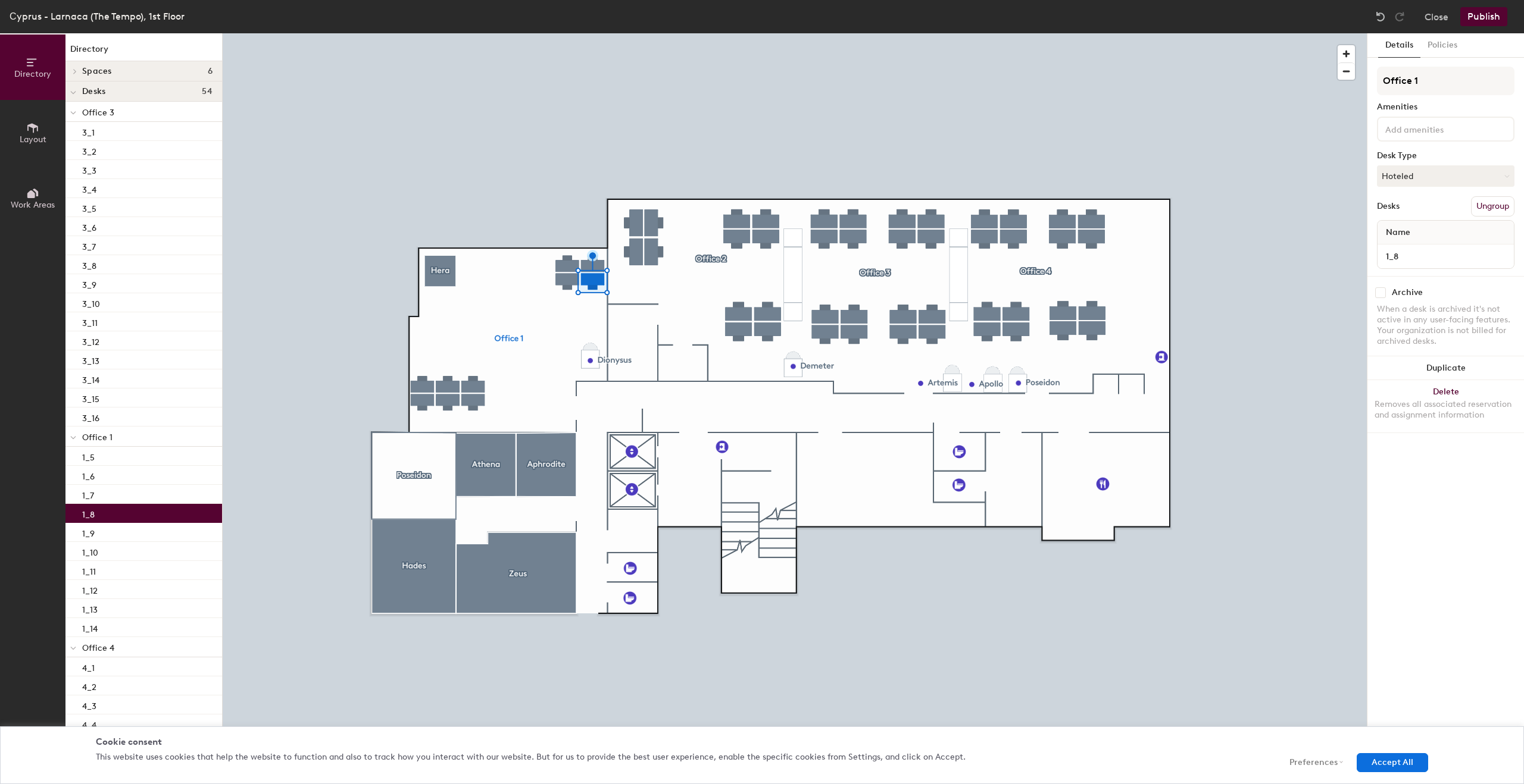
click at [1413, 133] on input at bounding box center [1437, 128] width 107 height 14
click at [1401, 224] on div "Monitor" at bounding box center [1446, 229] width 134 height 18
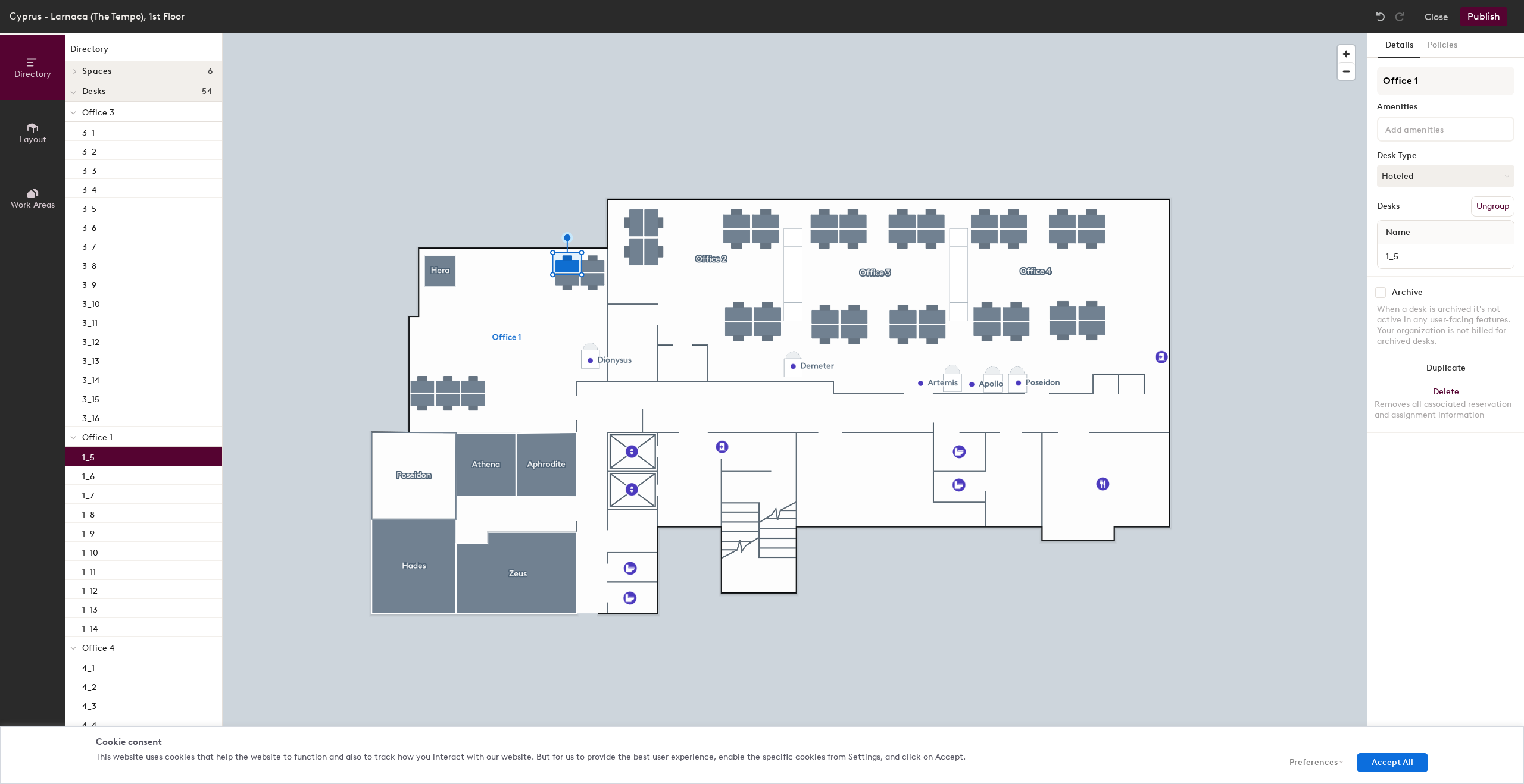
click at [1416, 128] on input at bounding box center [1437, 128] width 107 height 14
click at [1418, 224] on div "Monitor" at bounding box center [1446, 229] width 134 height 18
click at [1297, 34] on div at bounding box center [795, 34] width 1144 height 0
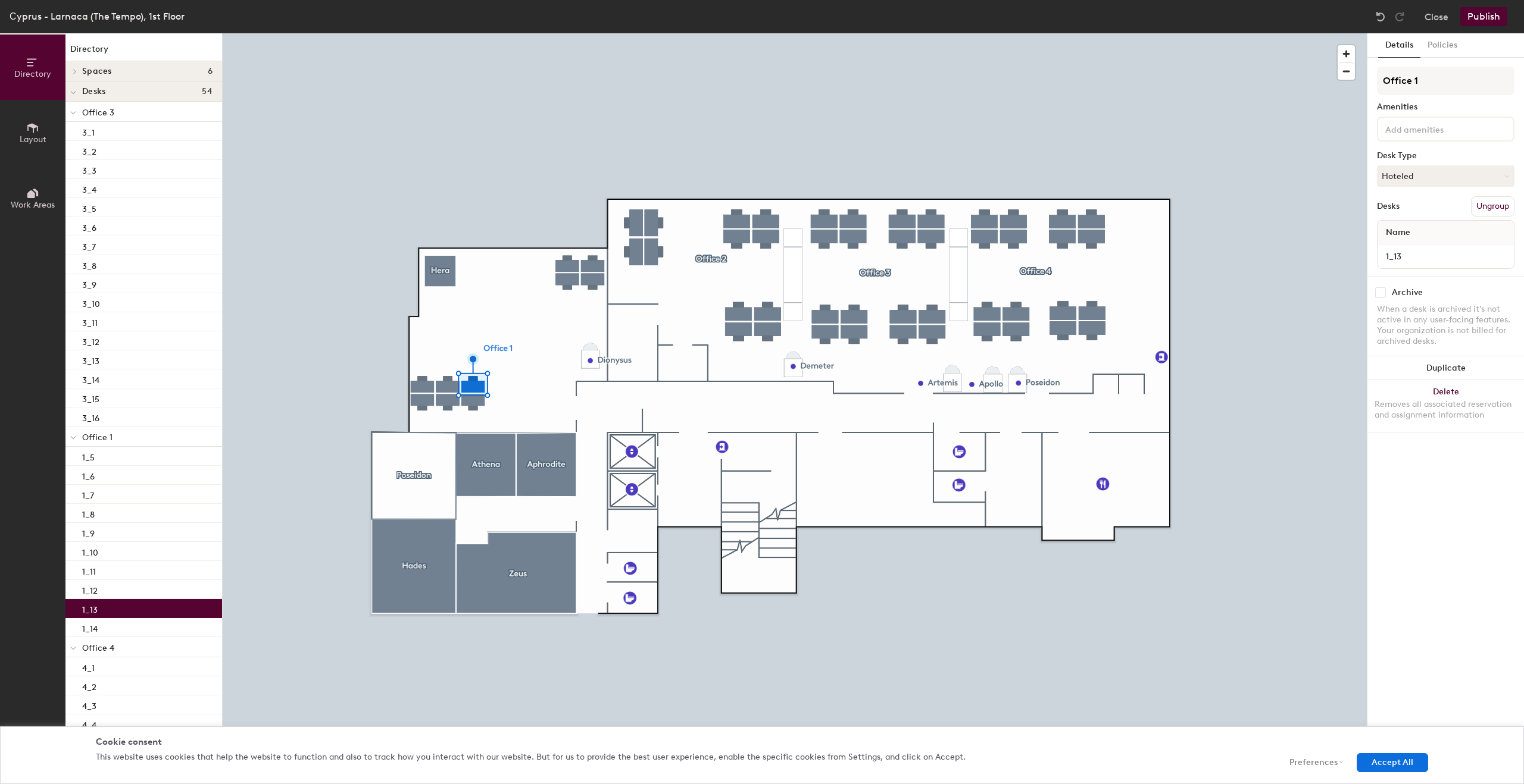
click at [1463, 130] on input at bounding box center [1437, 128] width 107 height 14
click at [1404, 225] on div "Monitor" at bounding box center [1446, 229] width 134 height 18
click at [1307, 34] on div at bounding box center [795, 34] width 1144 height 0
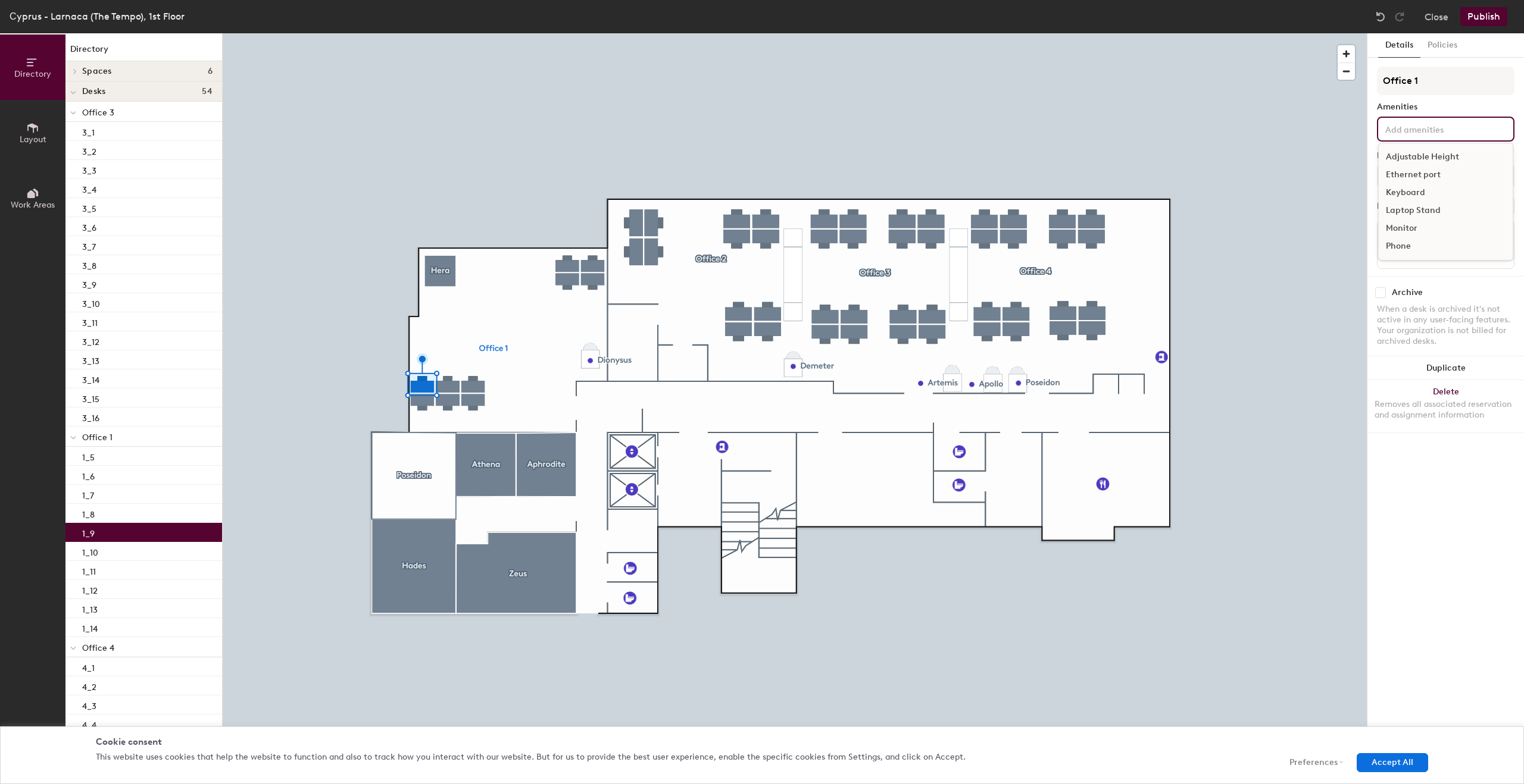
click at [1410, 127] on input at bounding box center [1437, 128] width 107 height 14
click at [1411, 224] on div "Monitor" at bounding box center [1446, 229] width 134 height 18
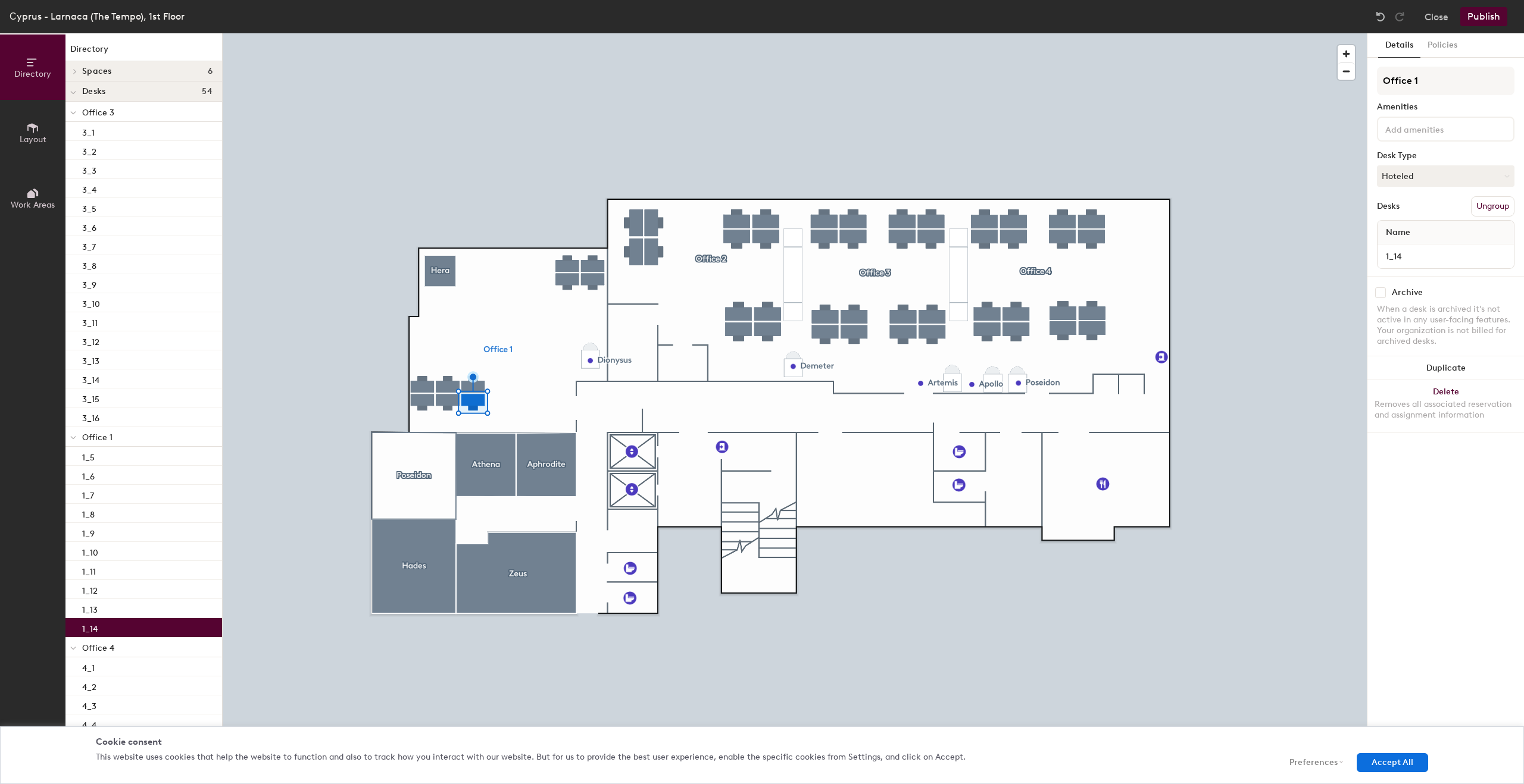
click at [1405, 131] on input at bounding box center [1437, 128] width 107 height 14
click at [1395, 227] on div "Monitor" at bounding box center [1446, 229] width 134 height 18
click at [1265, 34] on div at bounding box center [795, 34] width 1144 height 0
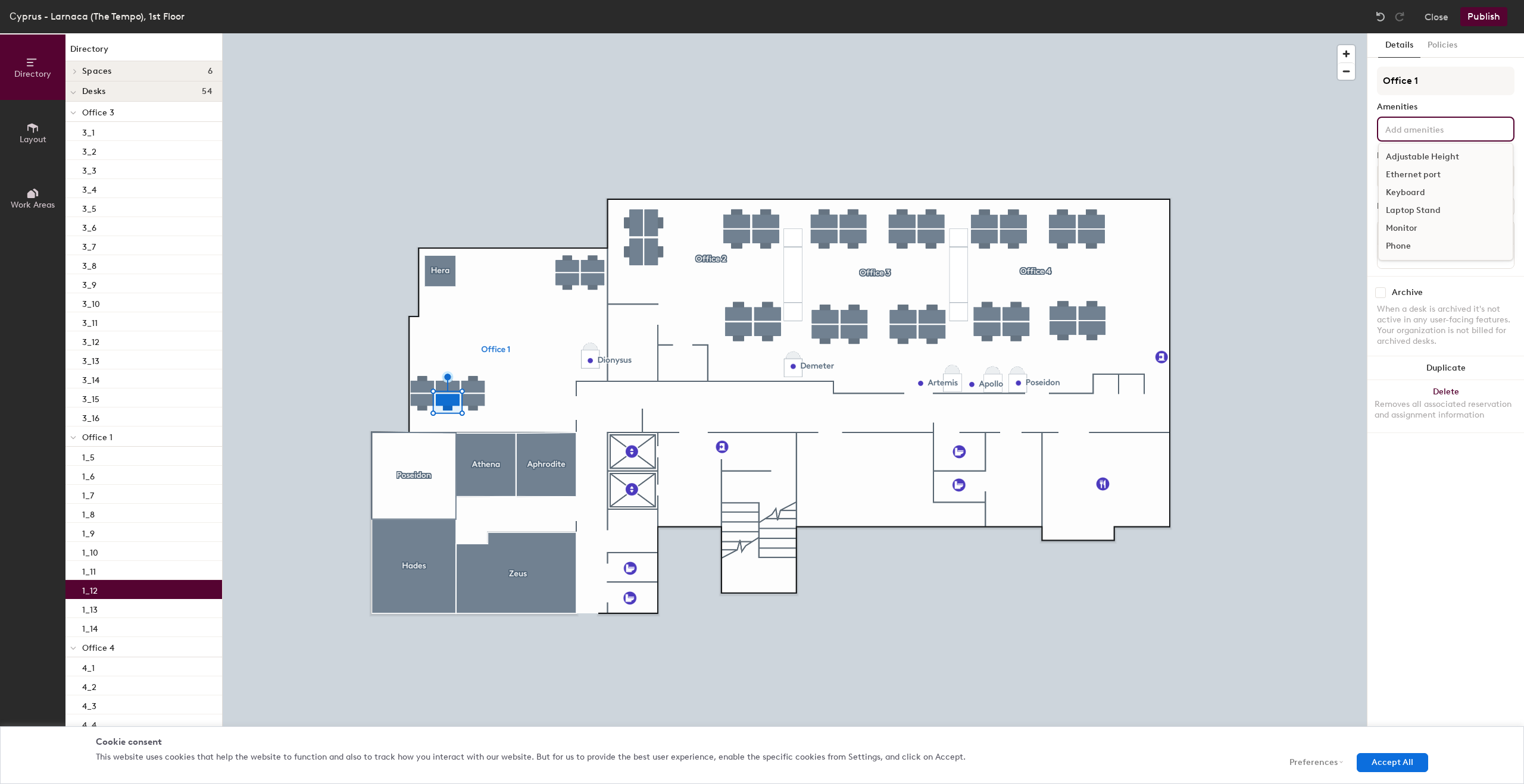
click at [1432, 128] on input at bounding box center [1437, 128] width 107 height 14
click at [1401, 230] on div "Monitor" at bounding box center [1446, 229] width 134 height 18
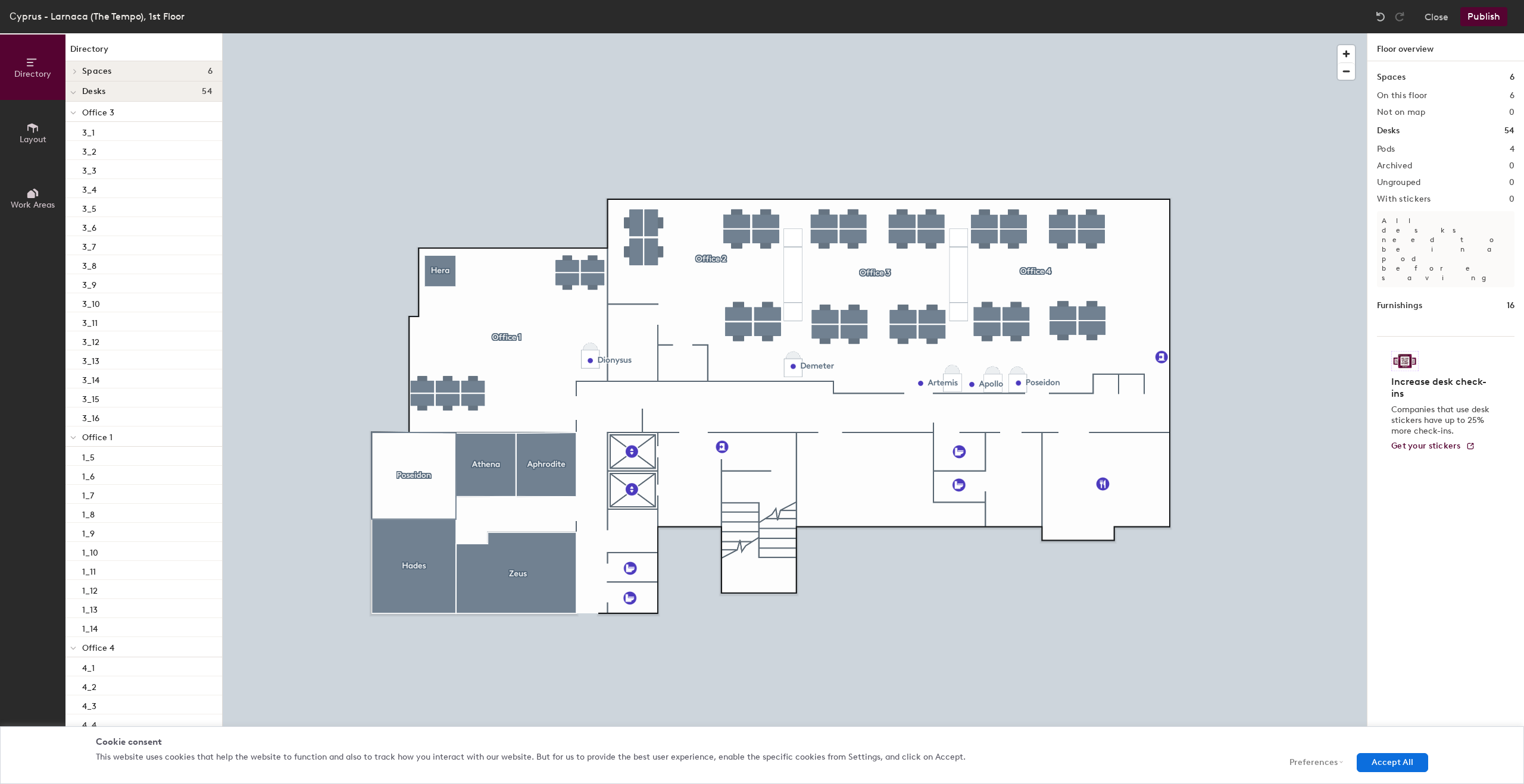
click at [1481, 20] on button "Publish" at bounding box center [1483, 17] width 47 height 19
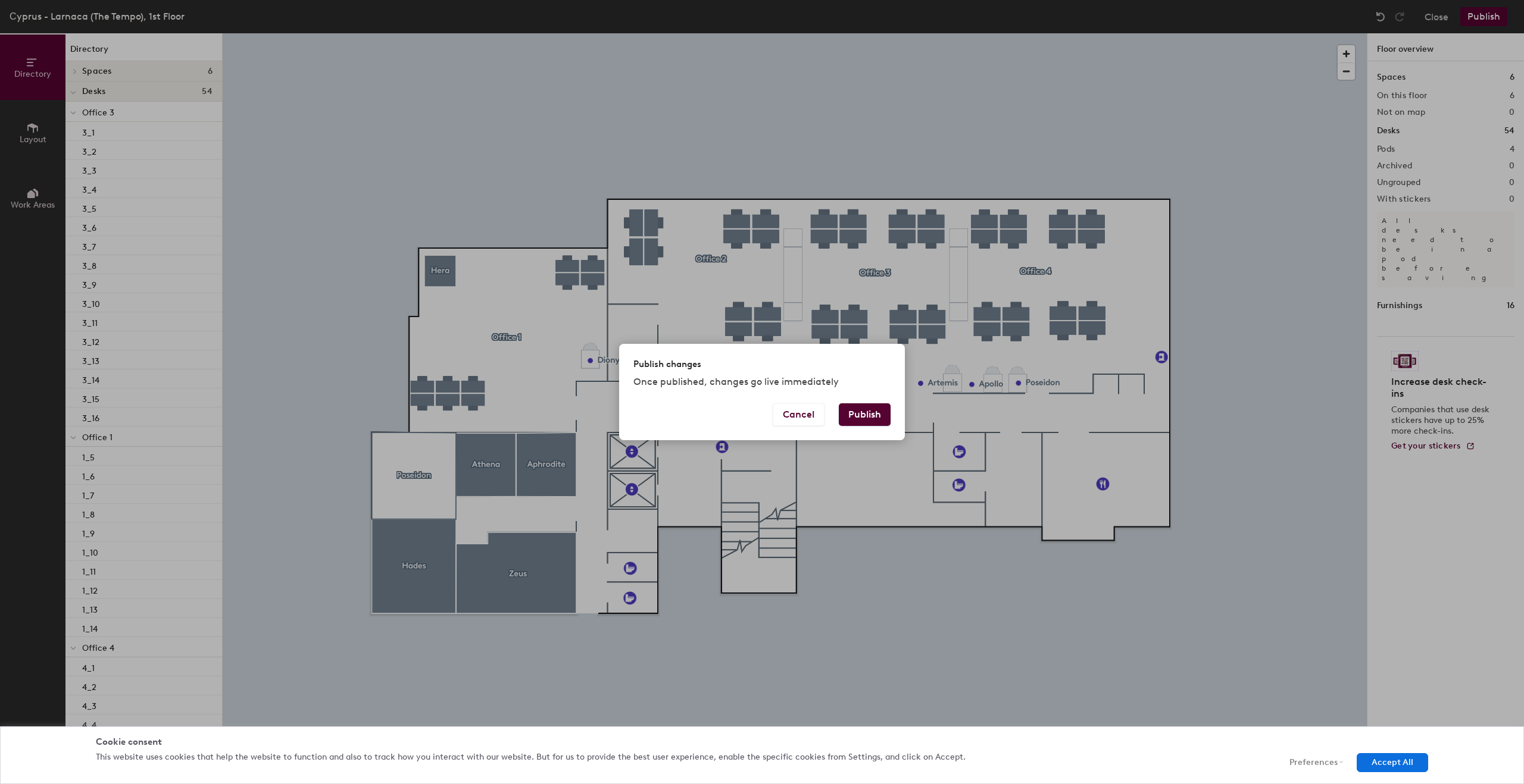
click at [873, 410] on button "Publish" at bounding box center [864, 414] width 51 height 22
